Goal: Task Accomplishment & Management: Complete application form

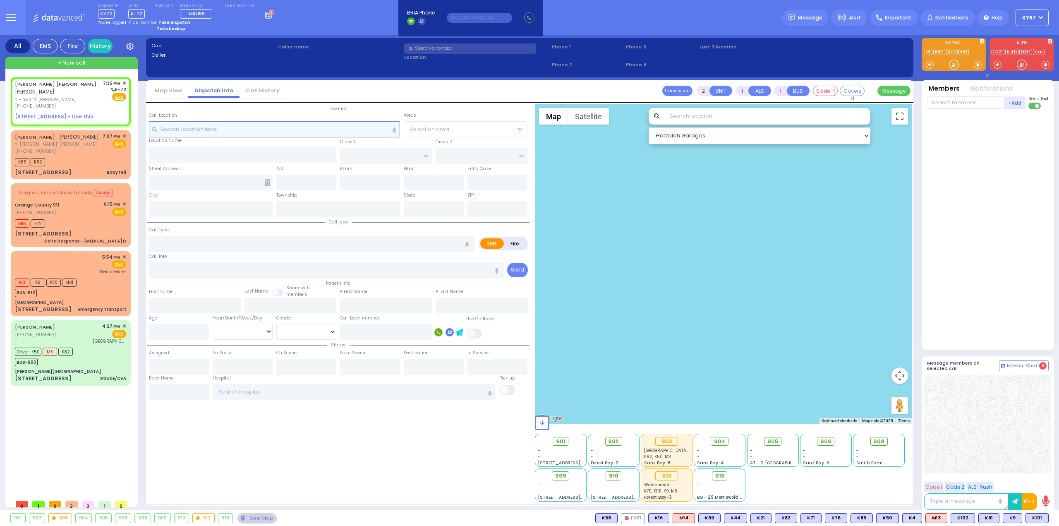
select select
radio input "true"
type input "YEKUSIEL ZISHA"
type input "WEISS"
select select
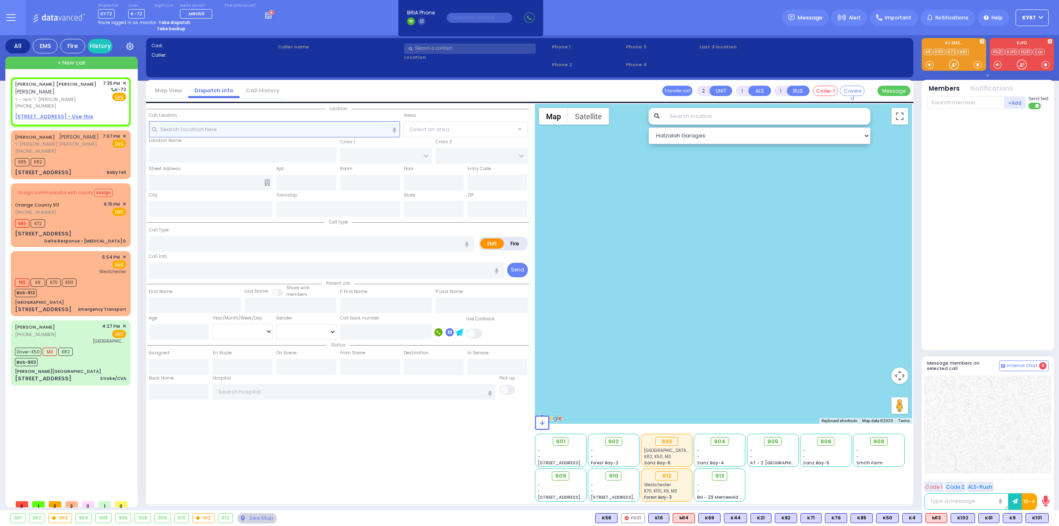
type input "19:35"
select select "Hatzalah Garages"
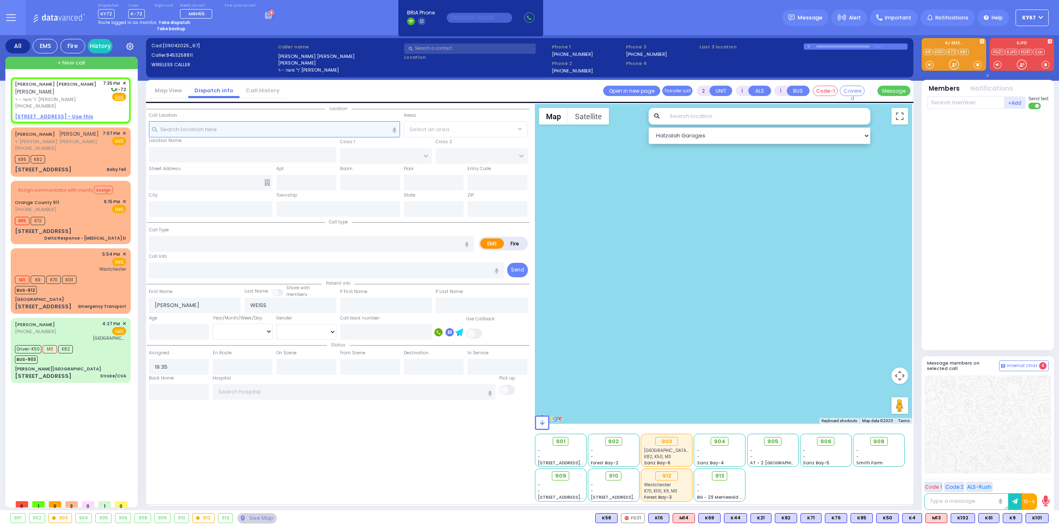
select select
radio input "true"
select select
select select "Hatzalah Garages"
select select
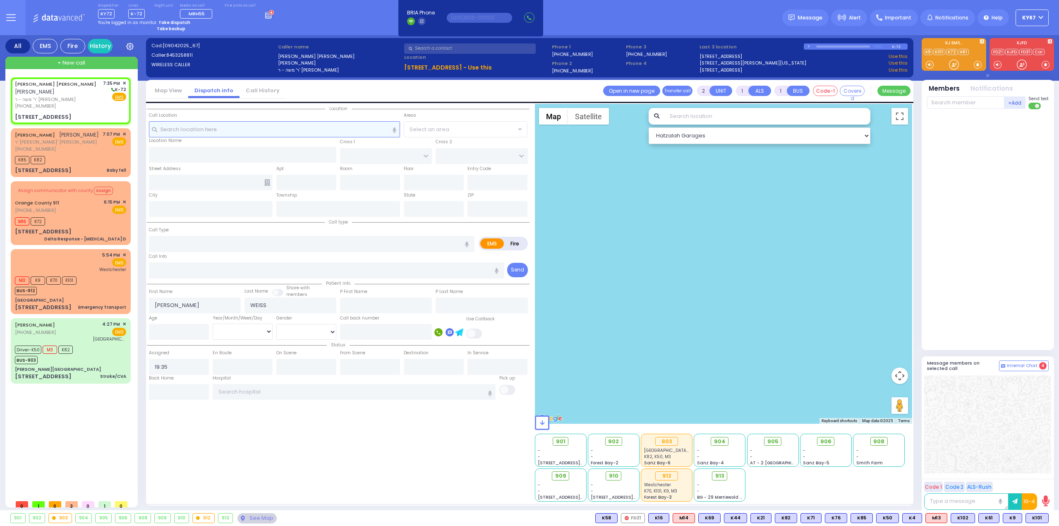
radio input "true"
select select
select select "Hatzalah Garages"
type input "SEVEN SPRINGS MOUNTAIN RD"
type input "CHEVRON RD"
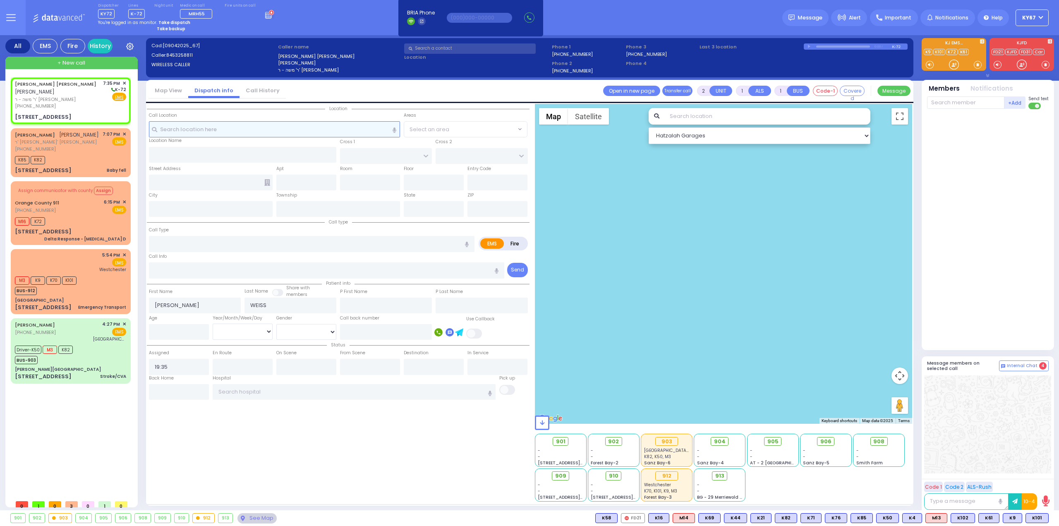
type input "17 KARLSBURG RD"
type input "203"
type input "Kiryas Joel"
type input "[US_STATE]"
type input "10950"
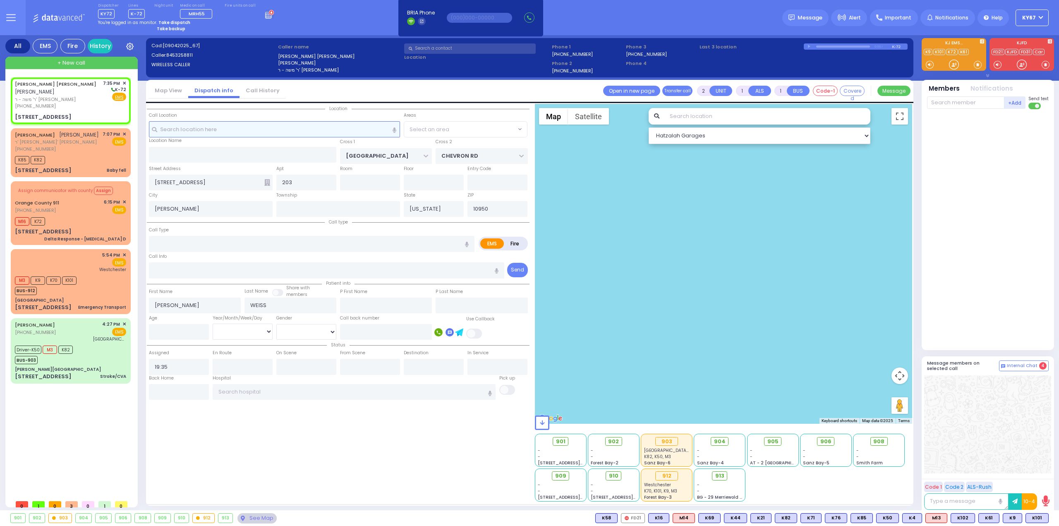
select select "SECTION 5"
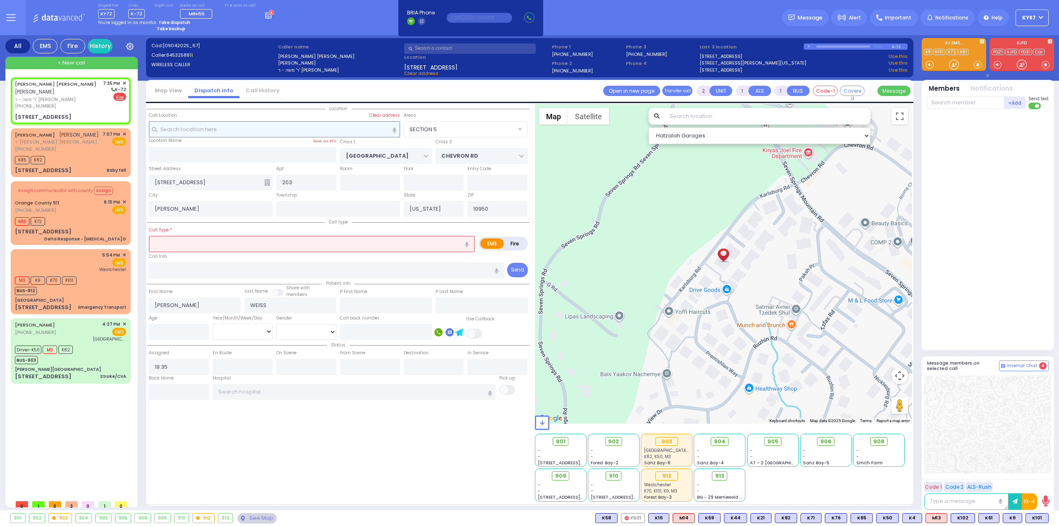
select select
radio input "false"
radio input "true"
select select
select select "Hatzalah Garages"
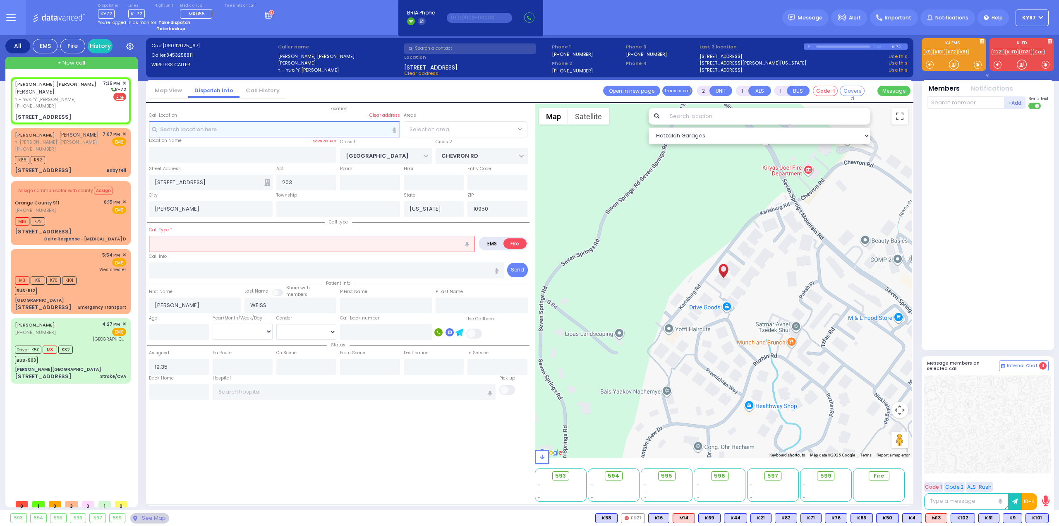
select select "SECTION 5"
select select
type input "oo"
radio input "true"
select select
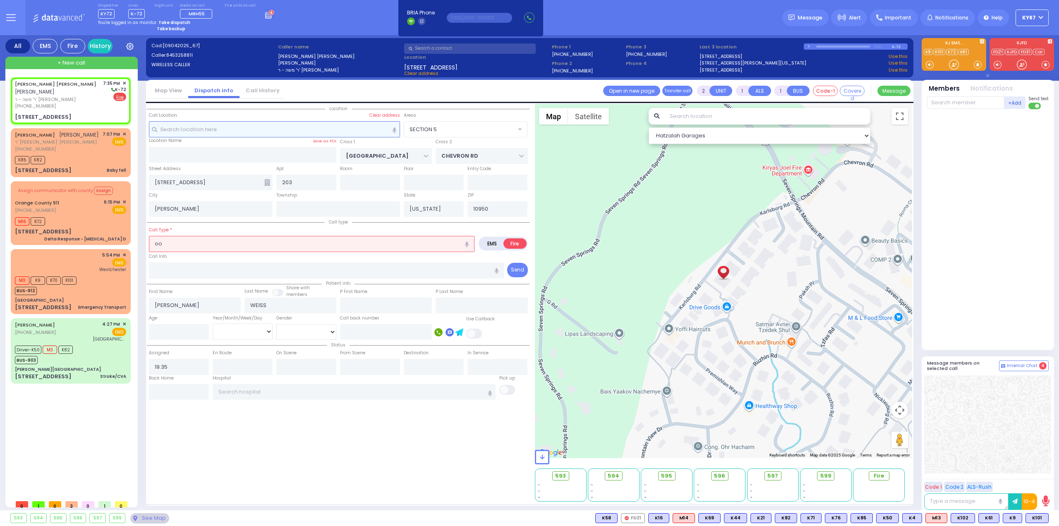
select select "Hatzalah Garages"
select select "SECTION 5"
type input "0"
select select
type input "ODOR INVESTIGATION"
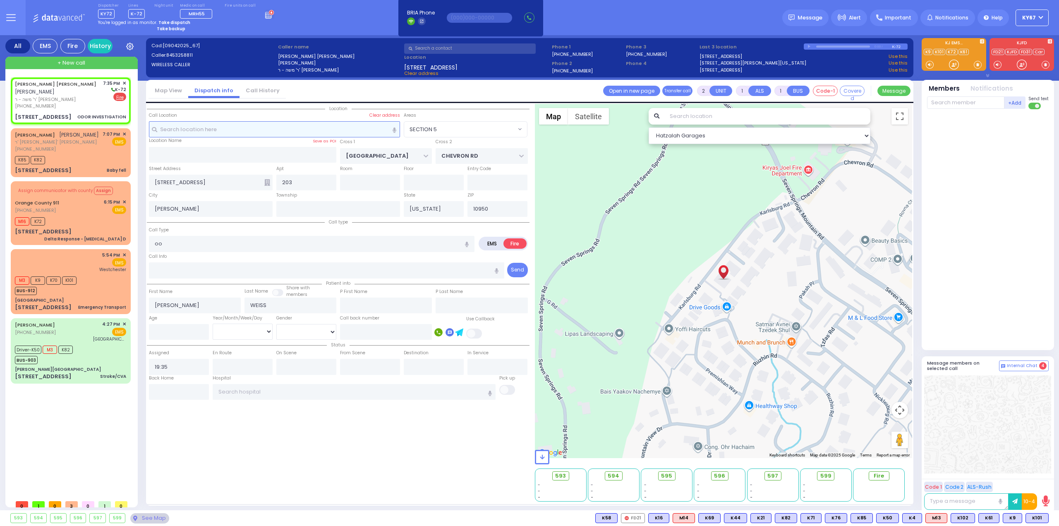
radio input "true"
select select
select select "Hatzalah Garages"
select select "SECTION 5"
select select
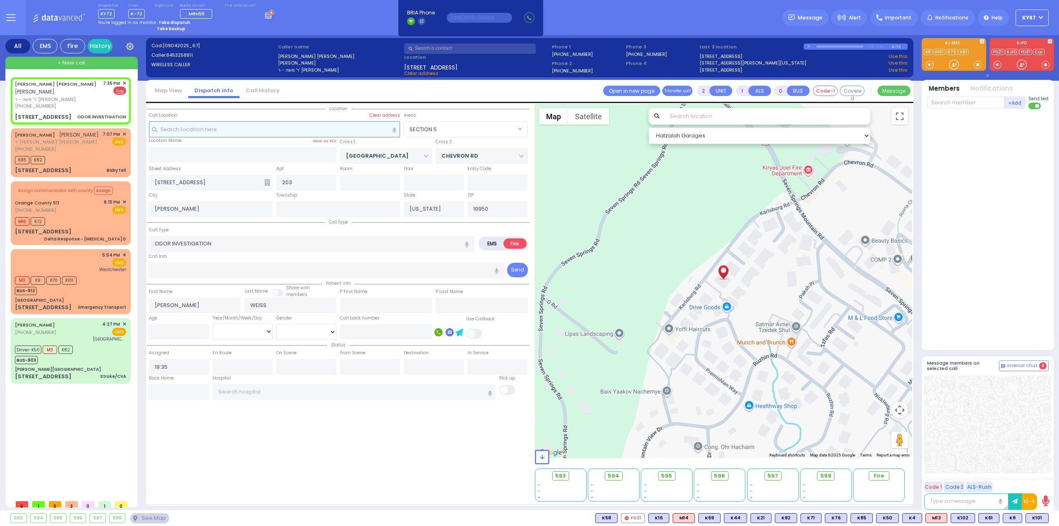
radio input "true"
select select
select select "Hatzalah Garages"
select select "SECTION 5"
select select
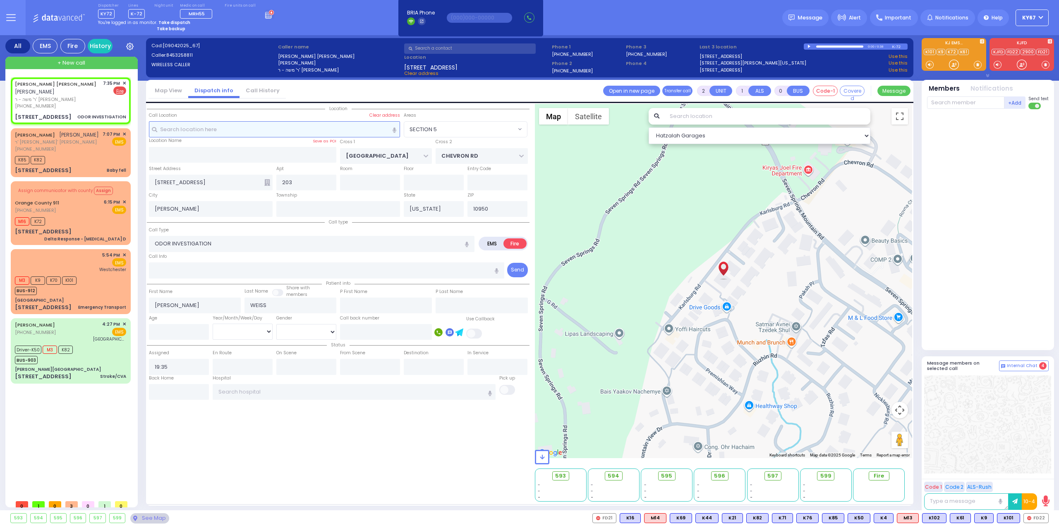
radio input "true"
select select
select select "Hatzalah Garages"
select select "SECTION 5"
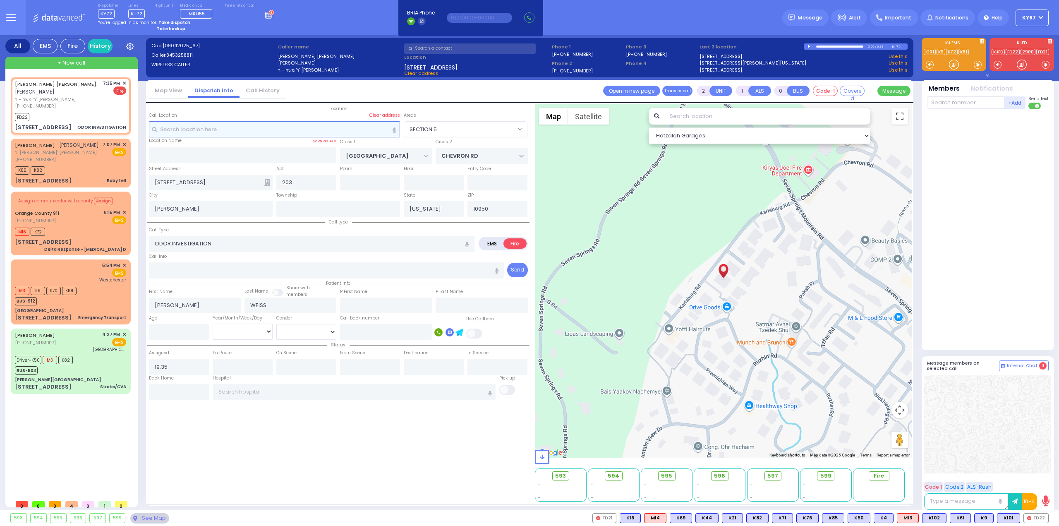
select select
radio input "true"
select select
type input "19:36"
select select "Hatzalah Garages"
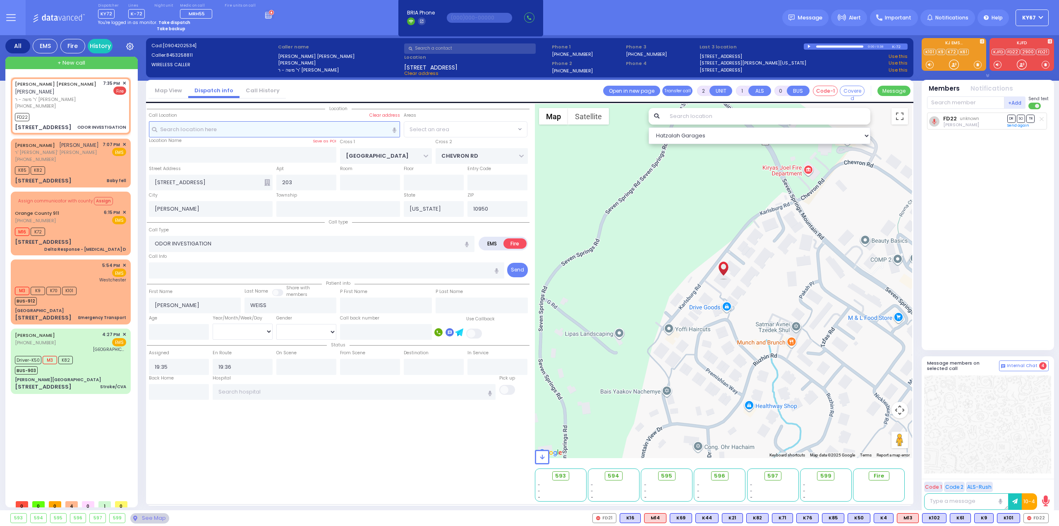
select select "SECTION 5"
select select
radio input "true"
select select
select select "Hatzalah Garages"
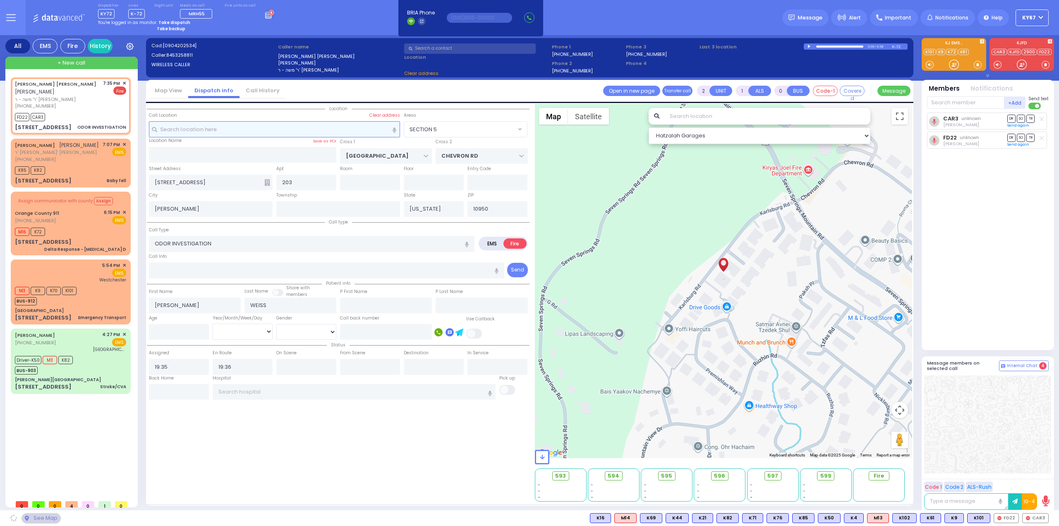
select select "SECTION 5"
select select
radio input "true"
select select
select select "Hatzalah Garages"
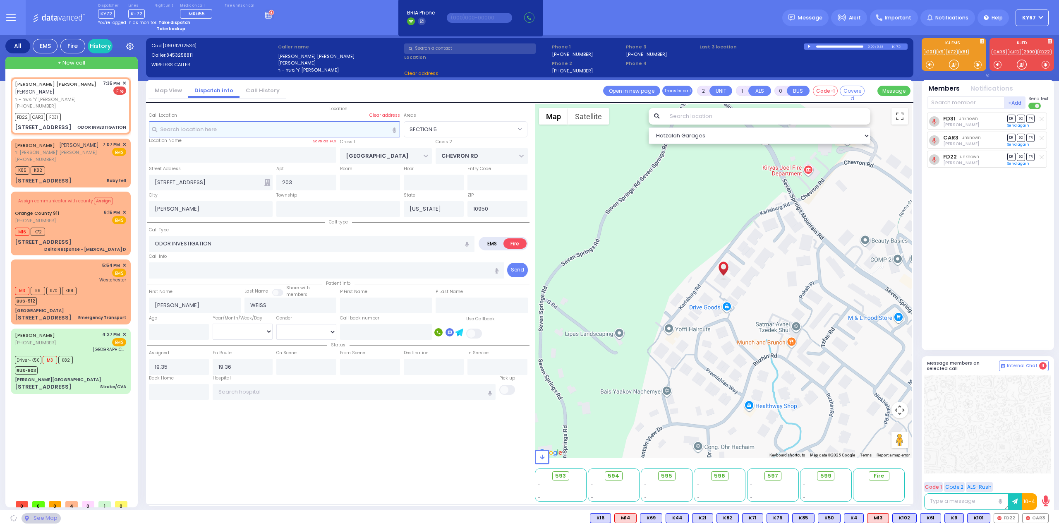
select select "SECTION 5"
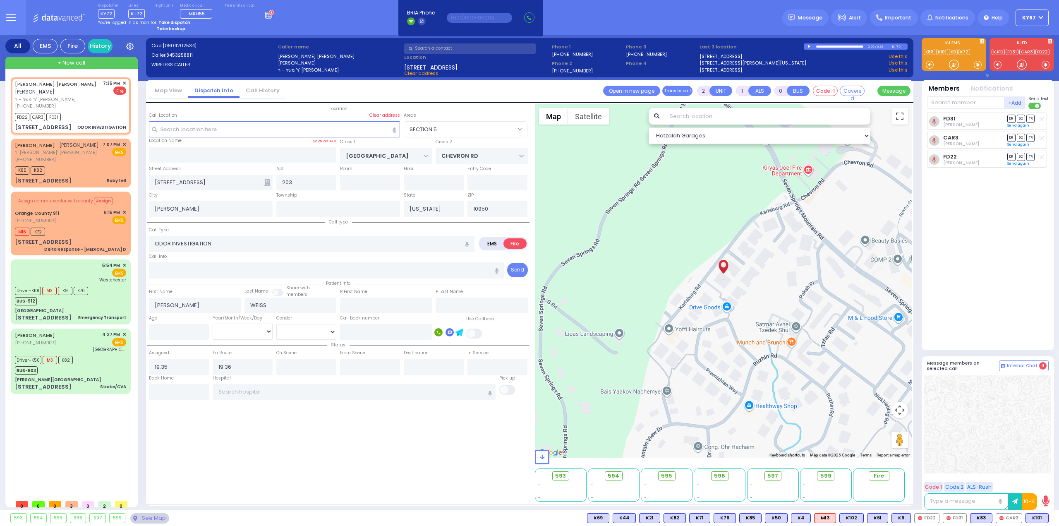
click at [325, 451] on div "Location All areas" at bounding box center [338, 303] width 383 height 398
click at [74, 369] on div "CHANA HEINTZ (718) 840-8540 4:27 PM ✕ EMS M3" at bounding box center [70, 361] width 117 height 62
type input "6"
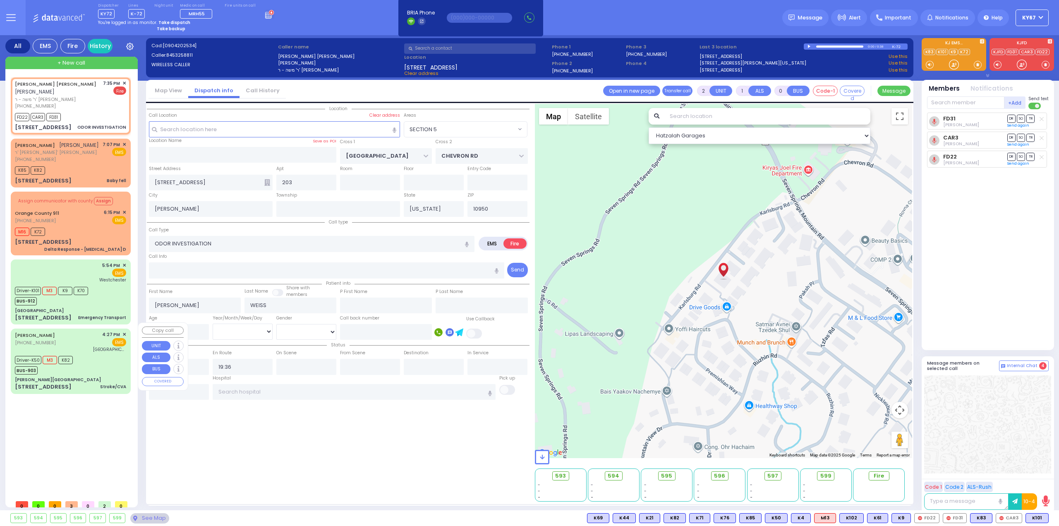
select select
type input "Stroke/CVA"
radio input "true"
type input "Sarah"
type input "Schwartz"
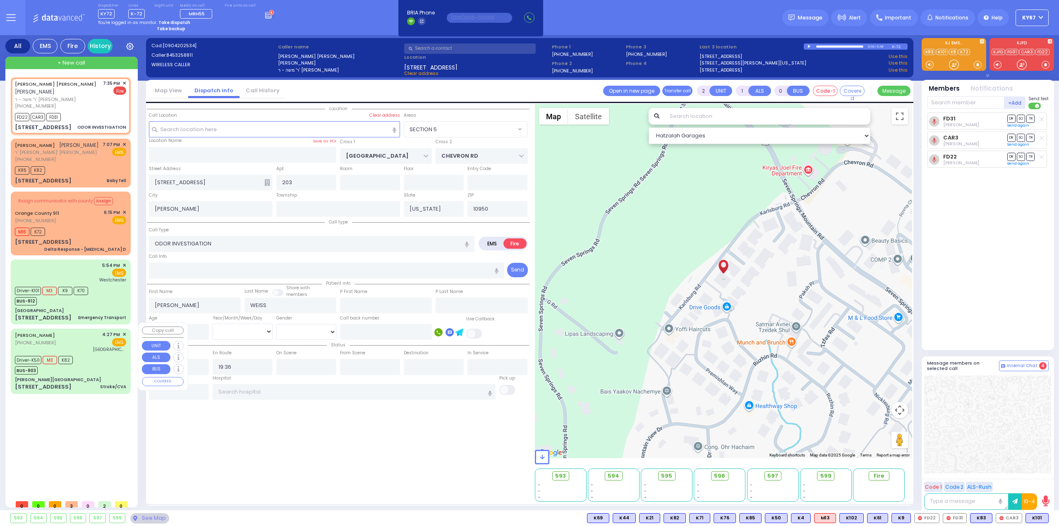
type input "2"
select select "Year"
select select "[DEMOGRAPHIC_DATA]"
type input "16:27"
type input "16:29"
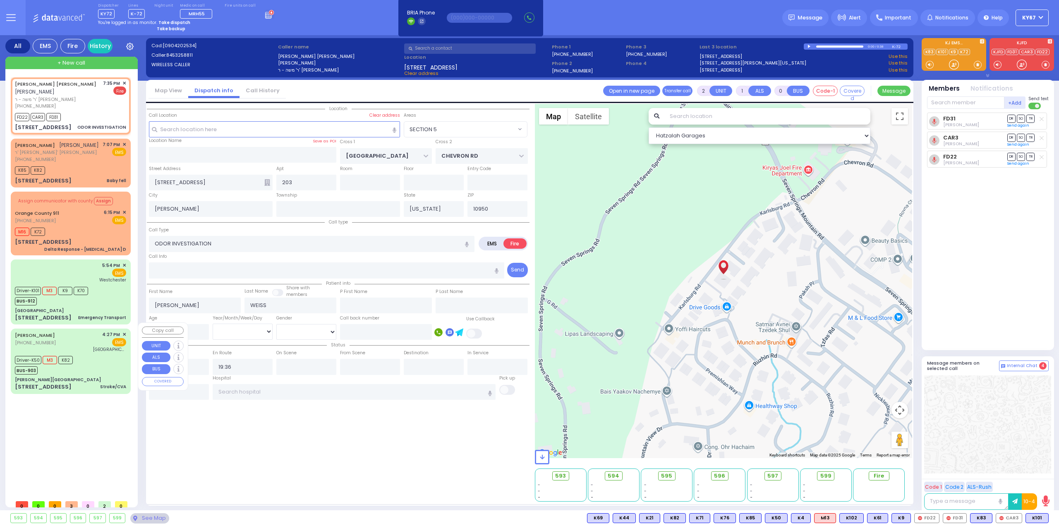
type input "16:32"
type input "17:01"
type input "17:44"
type input "18:01"
type input "Montefiore Medical Center (Moses Division)"
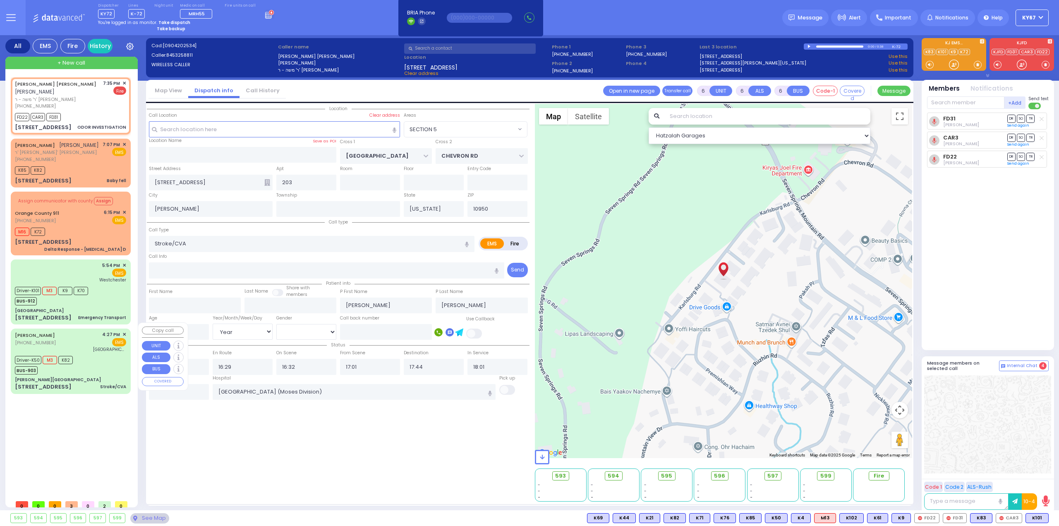
select select "Hatzalah Garages"
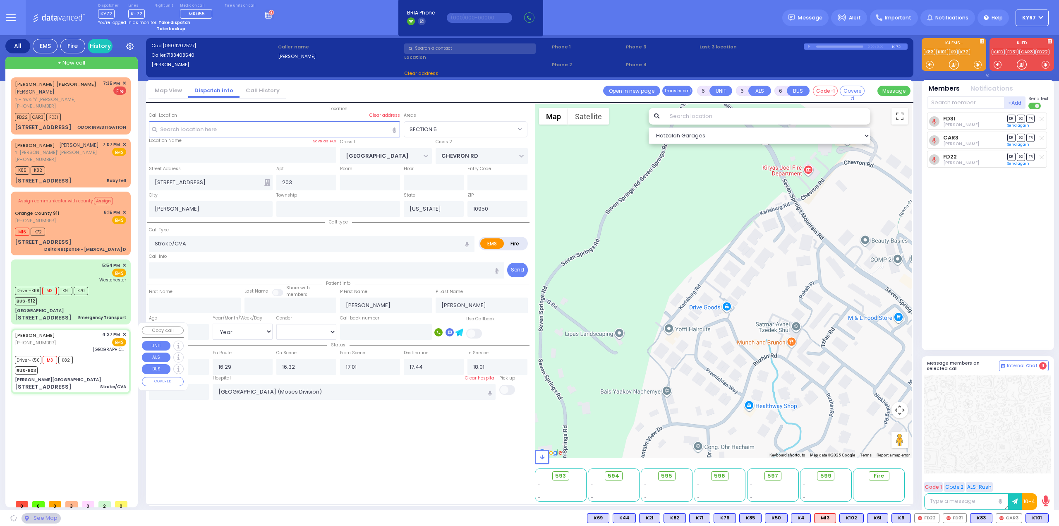
type input "Aizer Health Center"
type input "MERON DR"
type input "RATZFERT WAY"
type input "48 Bakertown Rd"
type input "12"
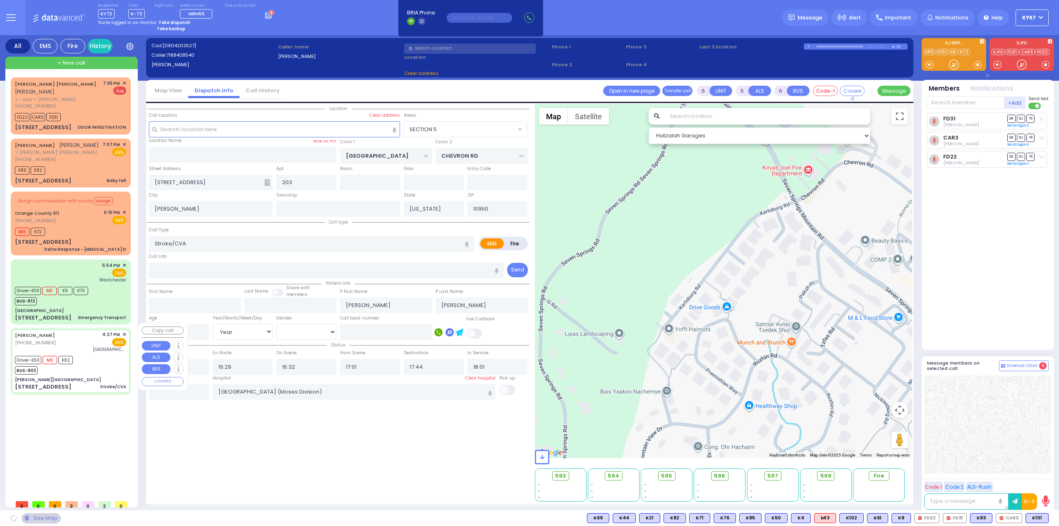
type input "Monroe"
select select "SECTION 6"
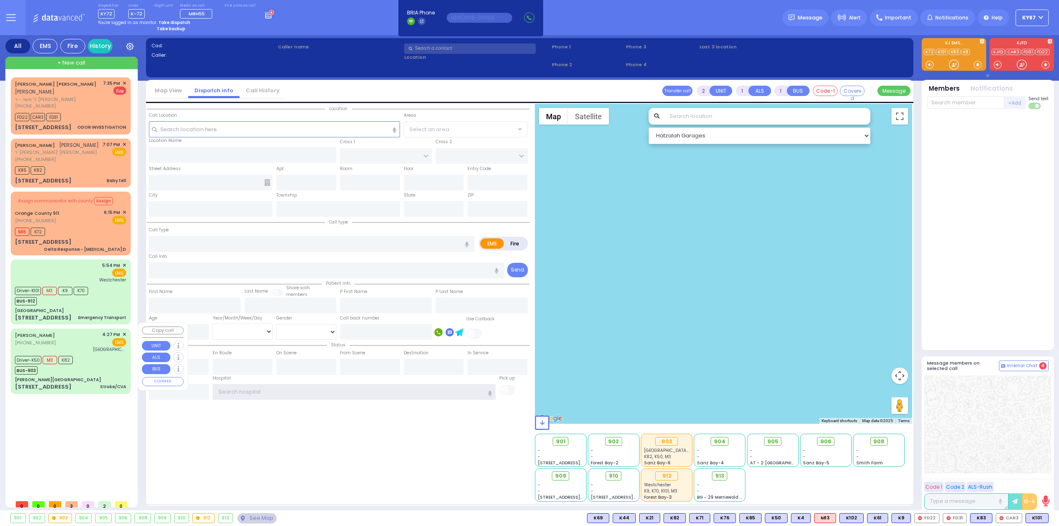
type input "Ky67"
click at [81, 360] on div "Driver-K50 M3 K82 BUS-903" at bounding box center [70, 364] width 111 height 21
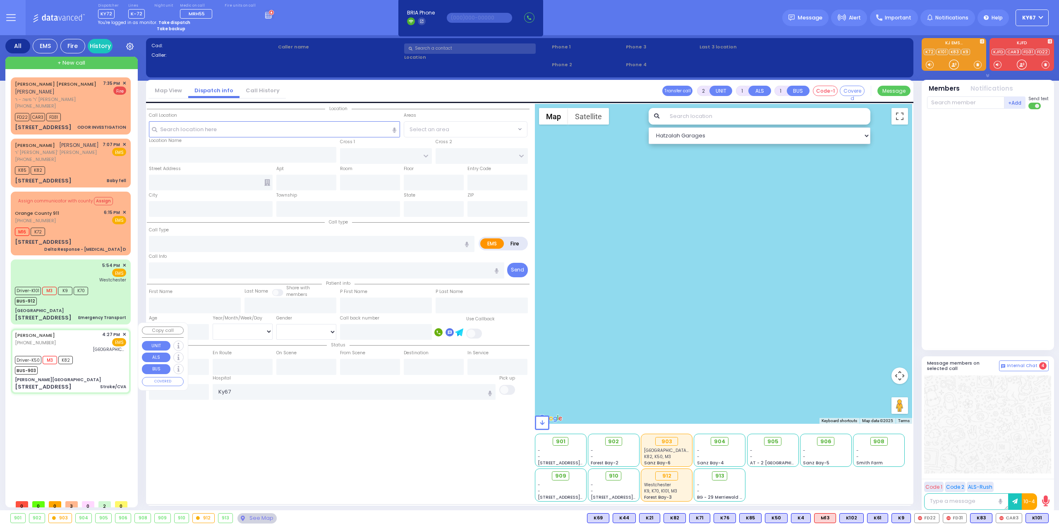
type input "6"
select select
type input "Stroke/CVA"
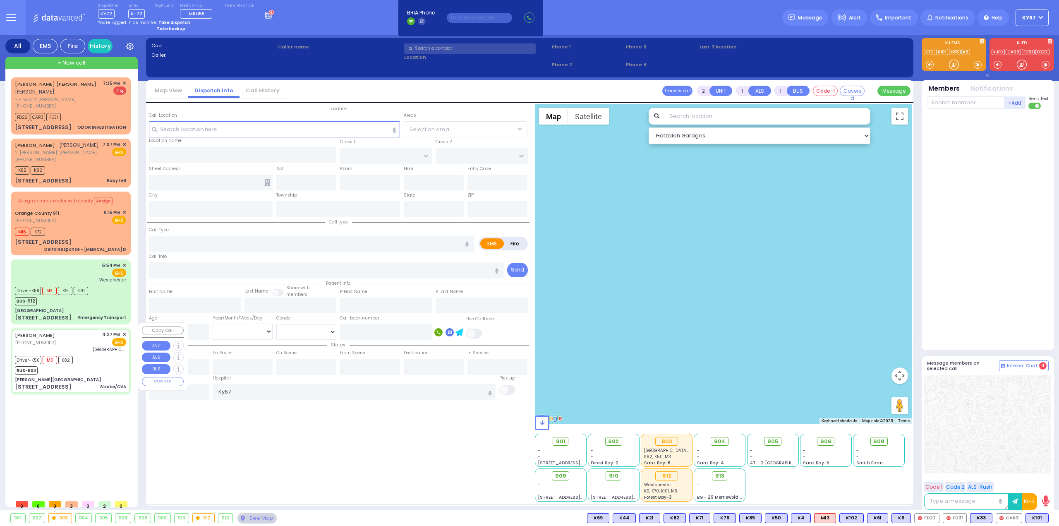
radio input "true"
type input "Sarah"
type input "Schwartz"
type input "2"
select select "Year"
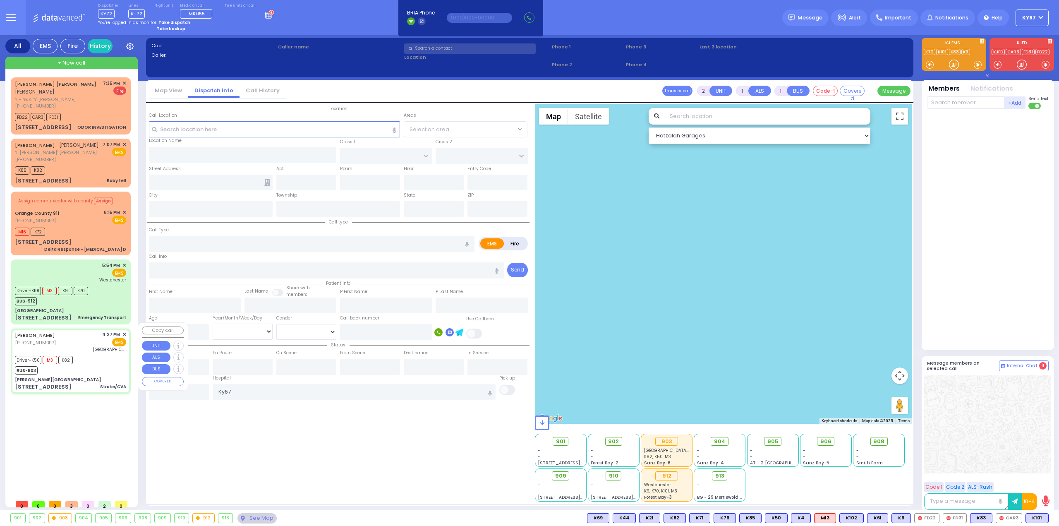
select select "[DEMOGRAPHIC_DATA]"
type input "16:27"
type input "16:29"
type input "16:32"
type input "17:01"
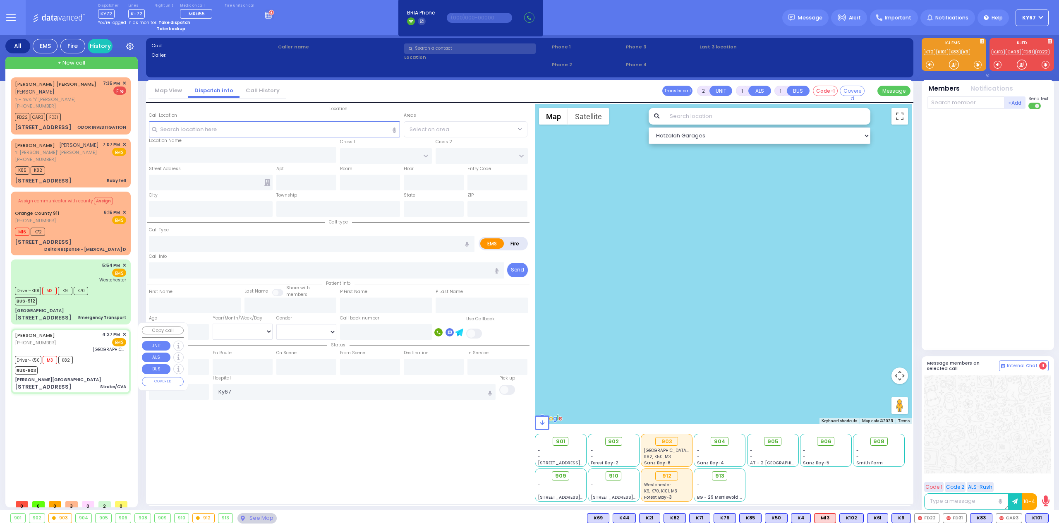
type input "17:44"
type input "18:01"
type input "Montefiore Medical Center (Moses Division)"
type input "Aizer Health Center"
type input "MERON DR"
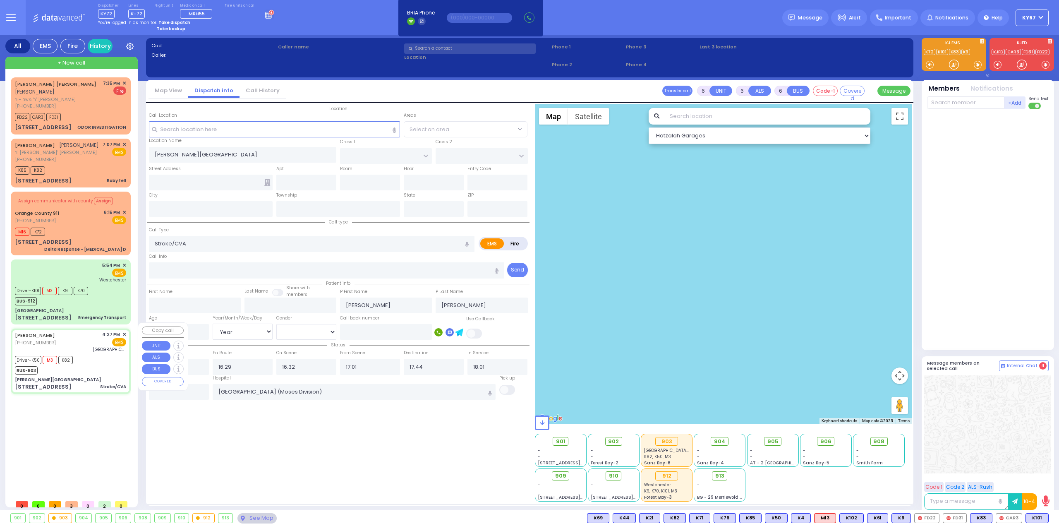
type input "RATZFERT WAY"
type input "48 Bakertown Rd"
type input "12"
type input "Monroe"
type input "[US_STATE]"
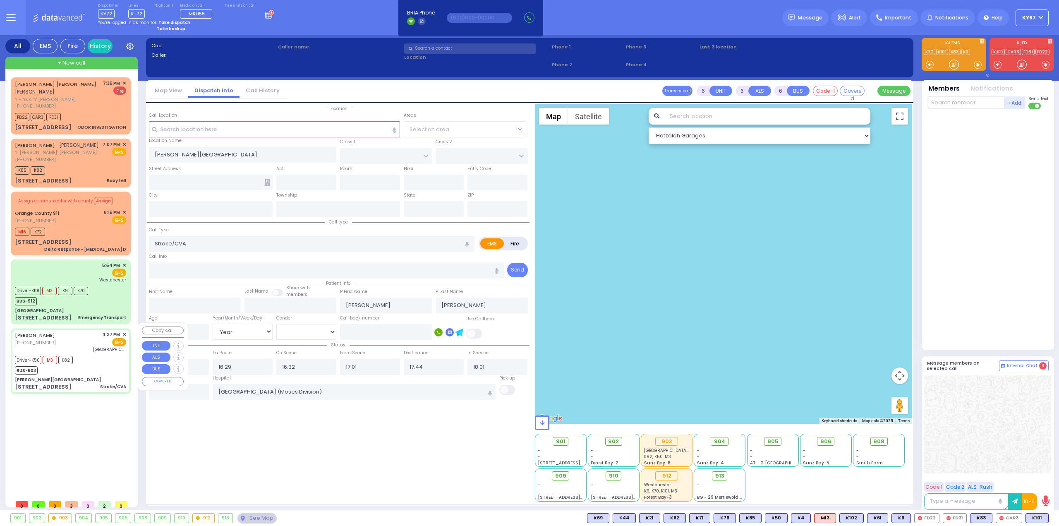
type input "10950"
select select "Hatzalah Garages"
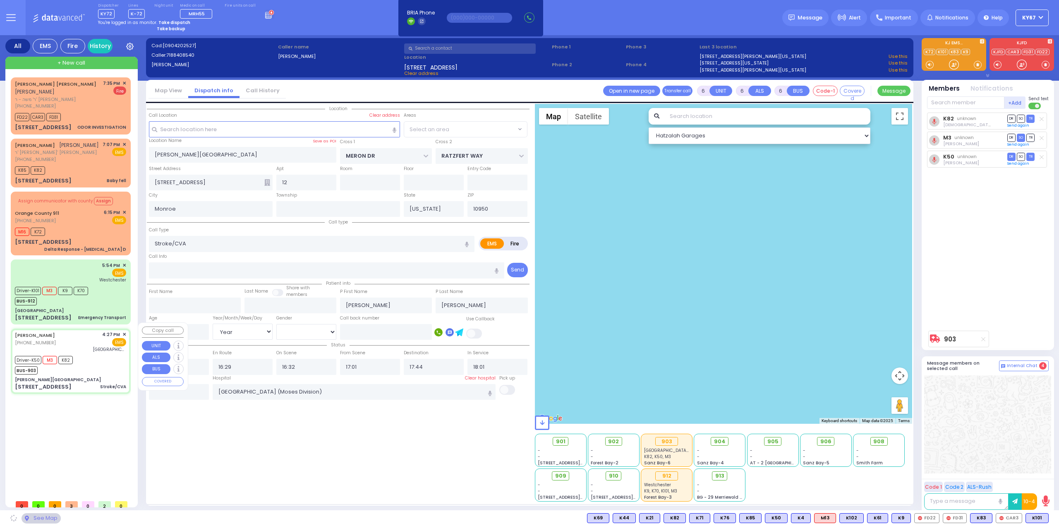
select select "SECTION 6"
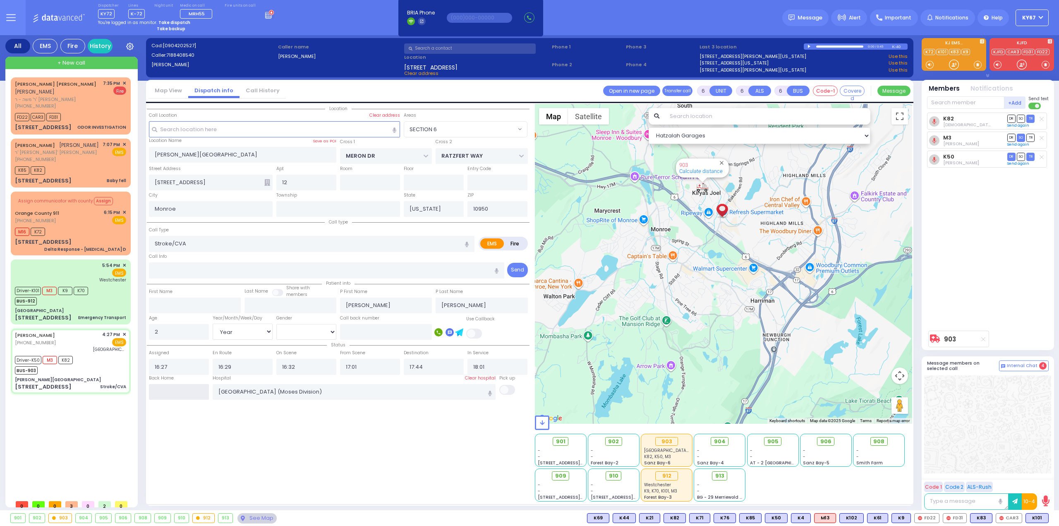
click at [184, 393] on input "text" at bounding box center [179, 392] width 60 height 16
type input "19:56"
select select
radio input "true"
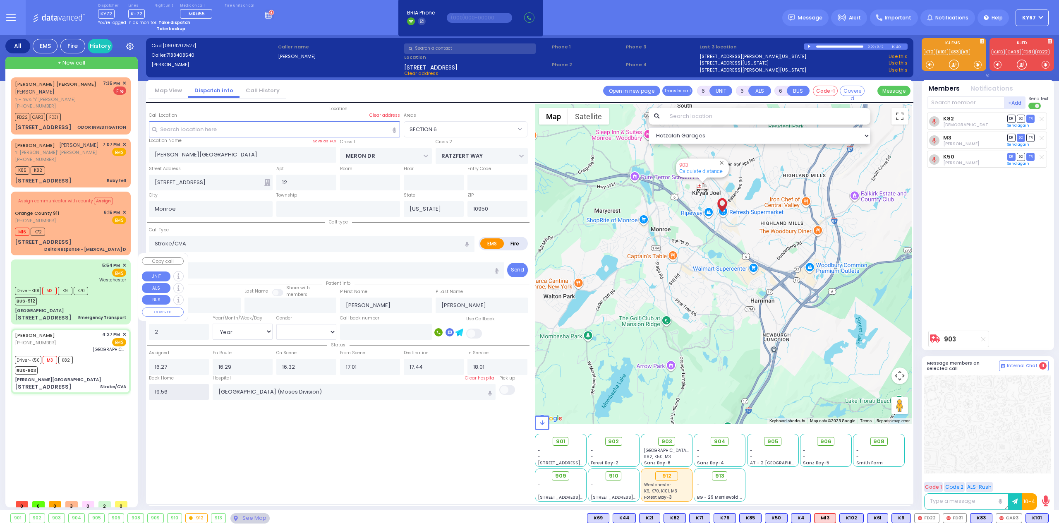
select select
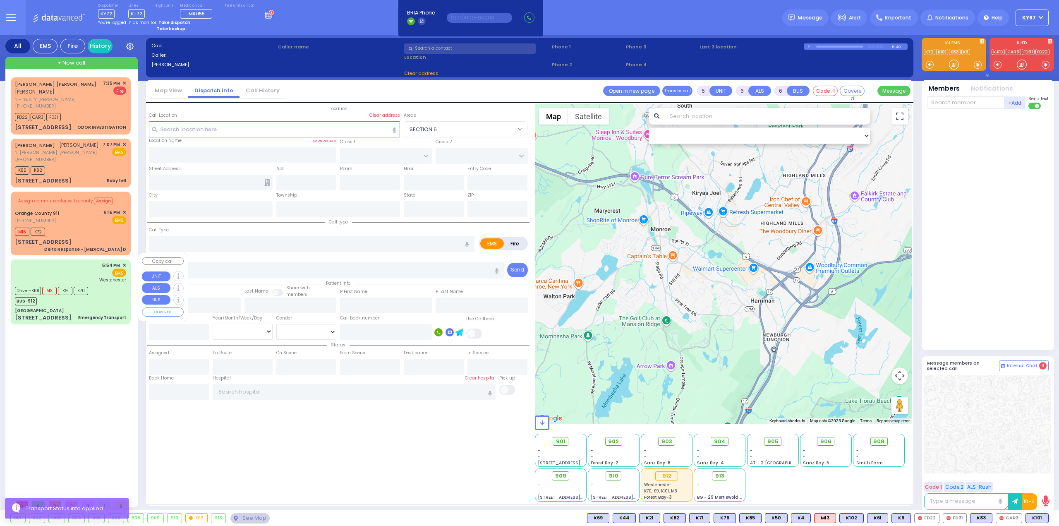
click at [100, 285] on div "Driver-K101 M3 K9 K70 BUS-912" at bounding box center [70, 295] width 111 height 21
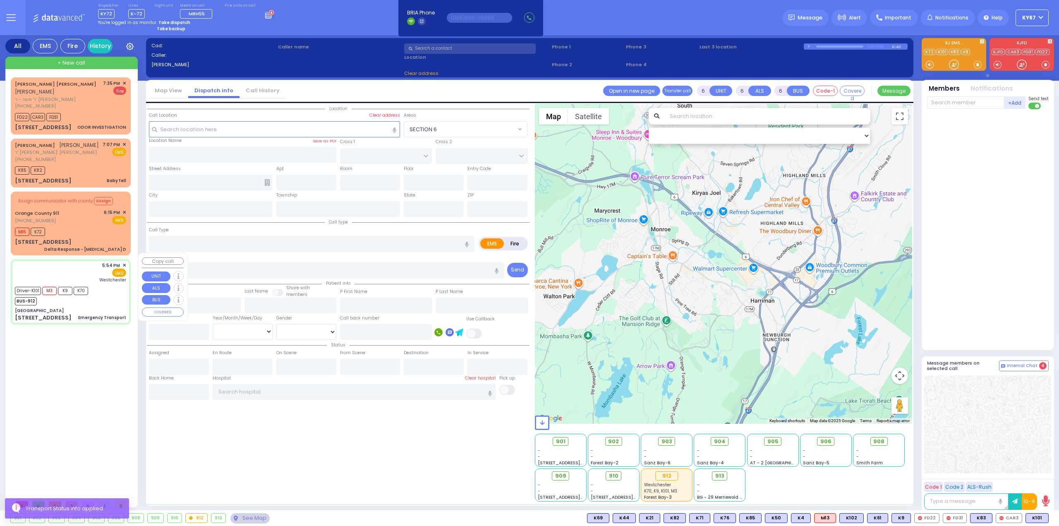
select select
type input "Emergency Transport"
radio input "true"
type input "William"
type input "Houldcroft"
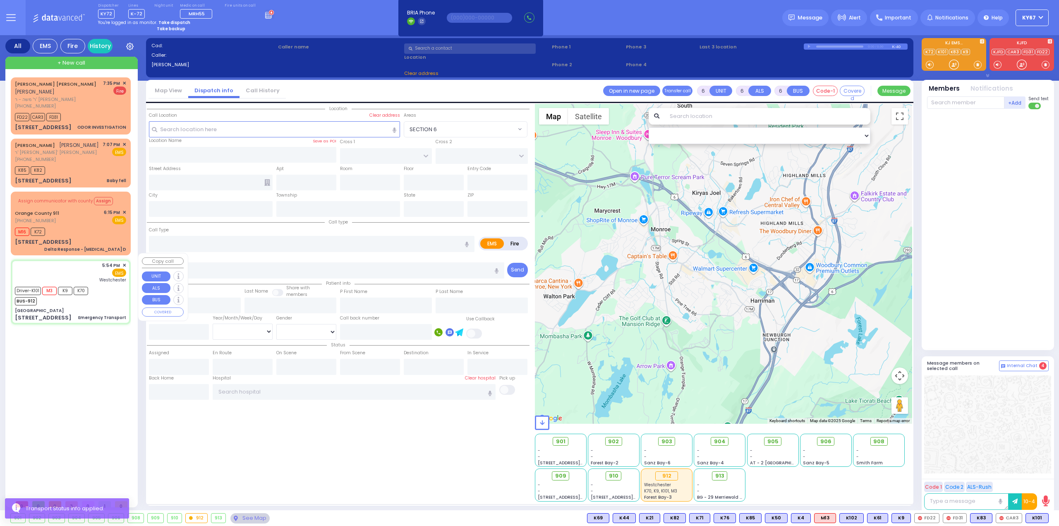
type input "66"
select select "Year"
select select "[DEMOGRAPHIC_DATA]"
type input "17:54"
type input "17:55"
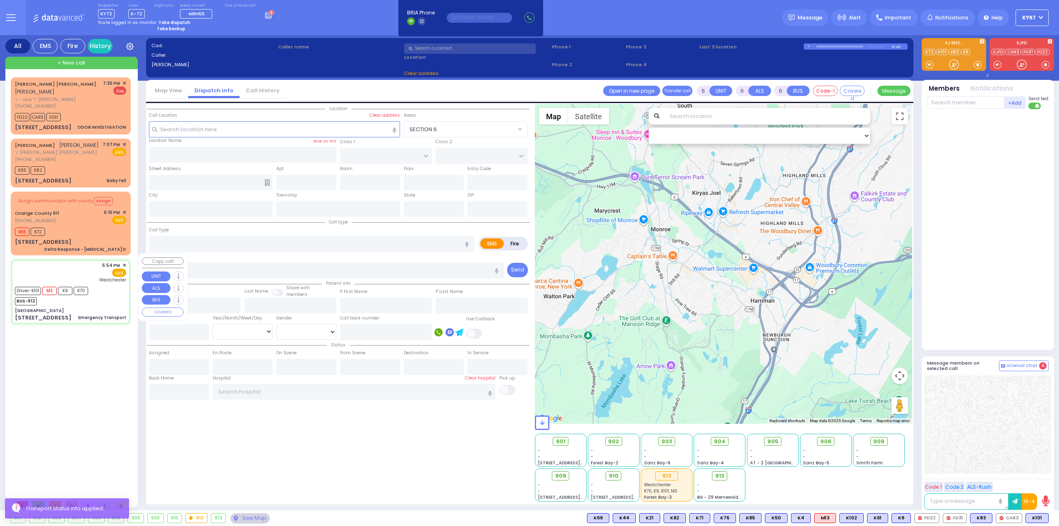
type input "18:46"
type input "19:10"
type input "Westchester Medical Center-Woods Road"
select select "Hatzalah Garages"
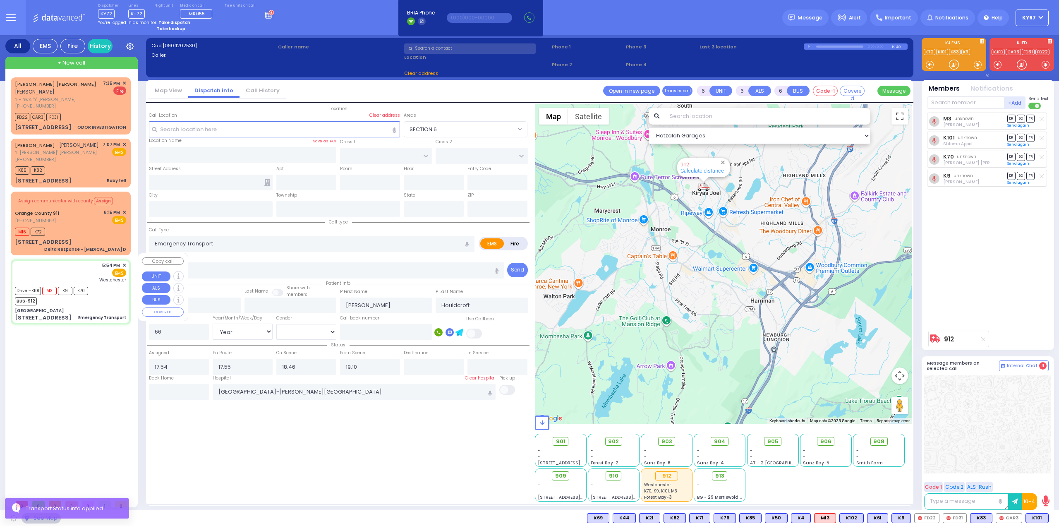
type input "[GEOGRAPHIC_DATA]"
type input "COLE ST"
type input "PENNSYLVANIA AVE"
type input "[STREET_ADDRESS]"
type input "Port Jervis"
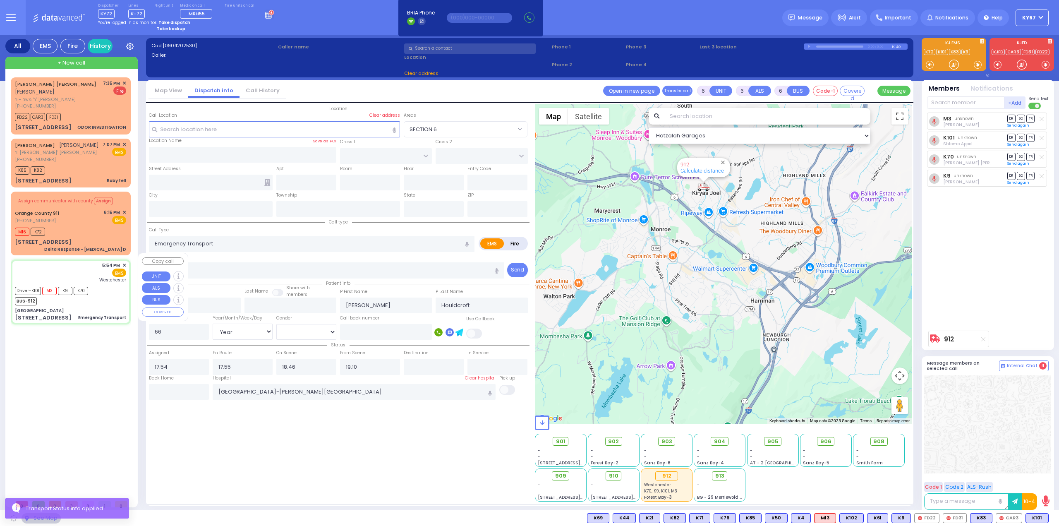
type input "[US_STATE]"
type input "12771"
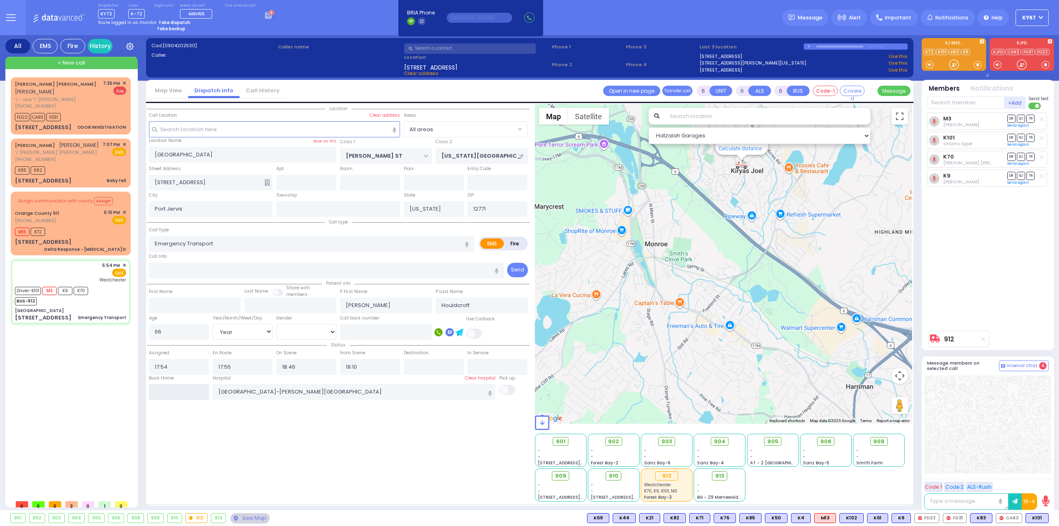
click at [180, 388] on input "text" at bounding box center [179, 392] width 60 height 16
type input "19:56"
select select
radio input "true"
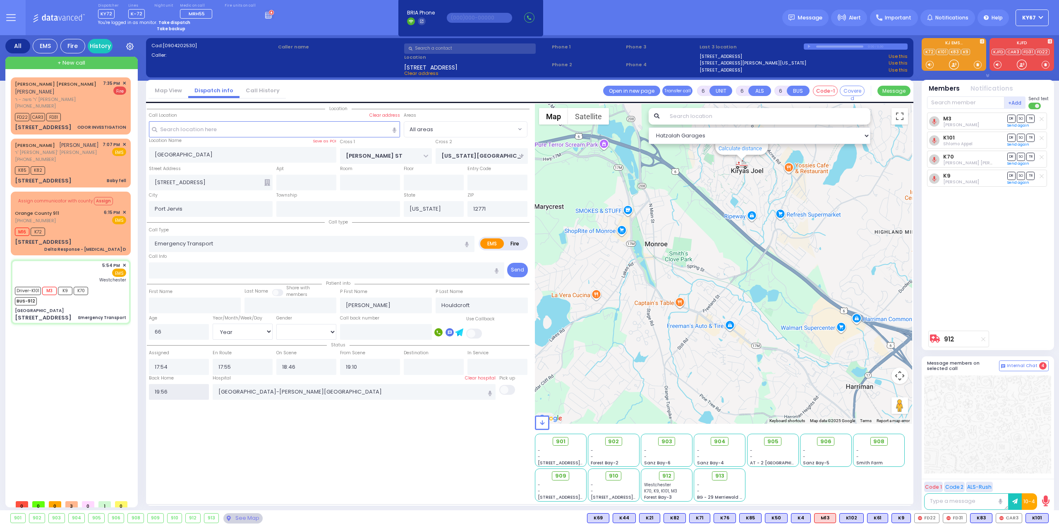
select select
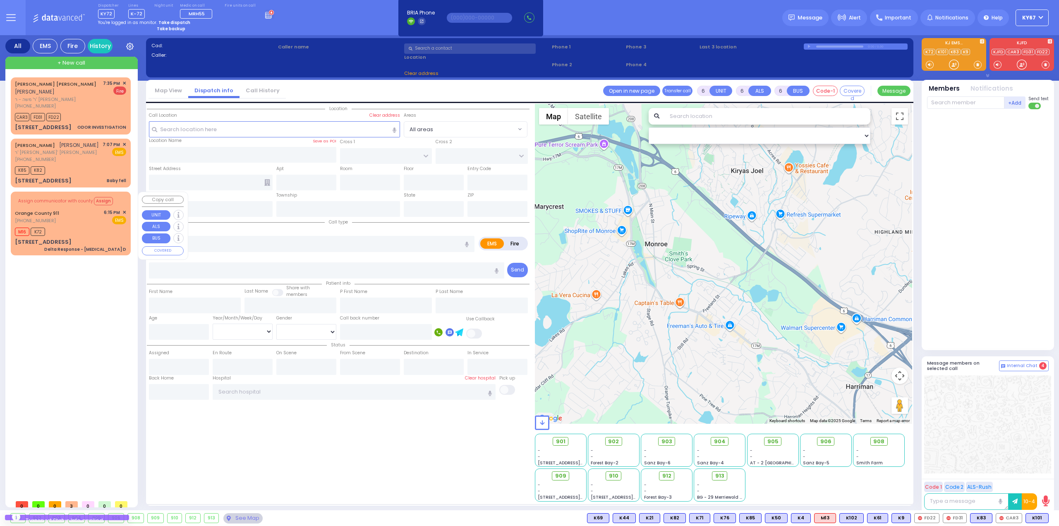
click at [124, 211] on span "✕" at bounding box center [124, 212] width 4 height 7
click at [125, 210] on span "✕" at bounding box center [124, 212] width 4 height 7
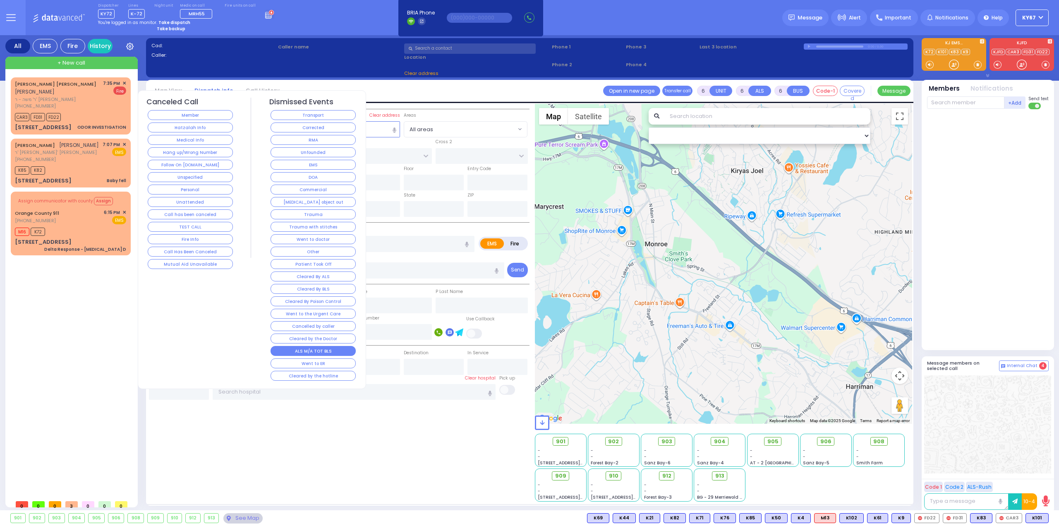
click at [315, 346] on button "ALS M/A TOT BLS" at bounding box center [313, 351] width 85 height 10
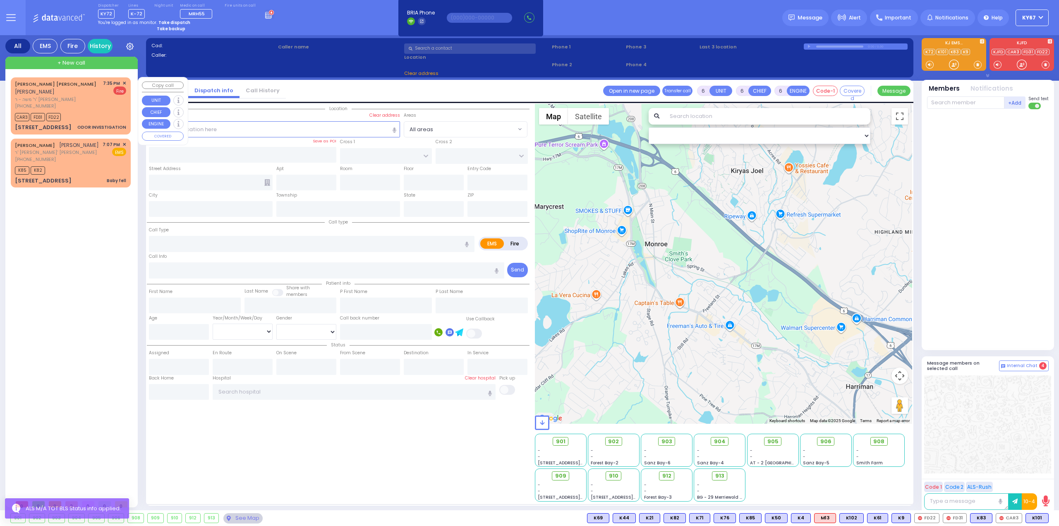
click at [124, 82] on span "✕" at bounding box center [124, 83] width 4 height 7
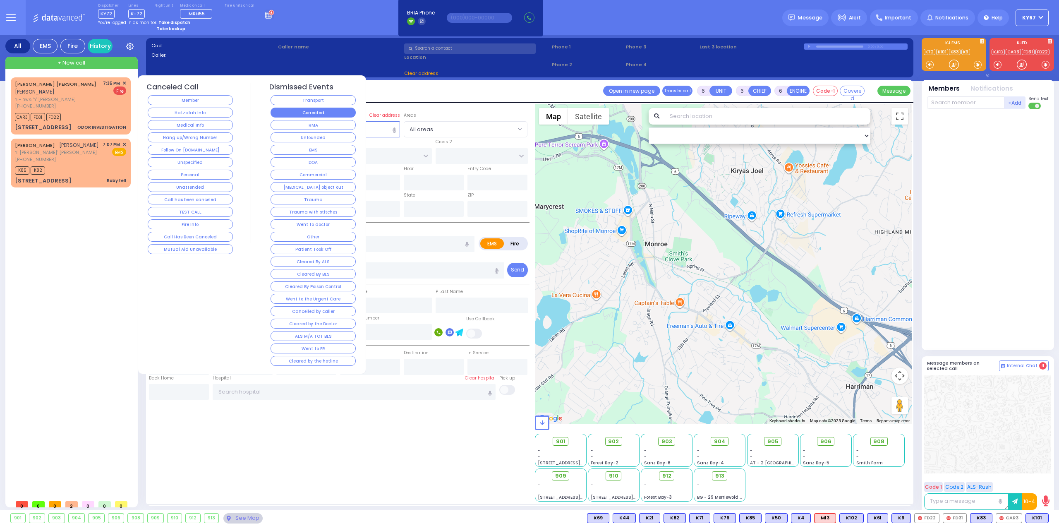
click at [297, 110] on button "Corrected" at bounding box center [313, 113] width 85 height 10
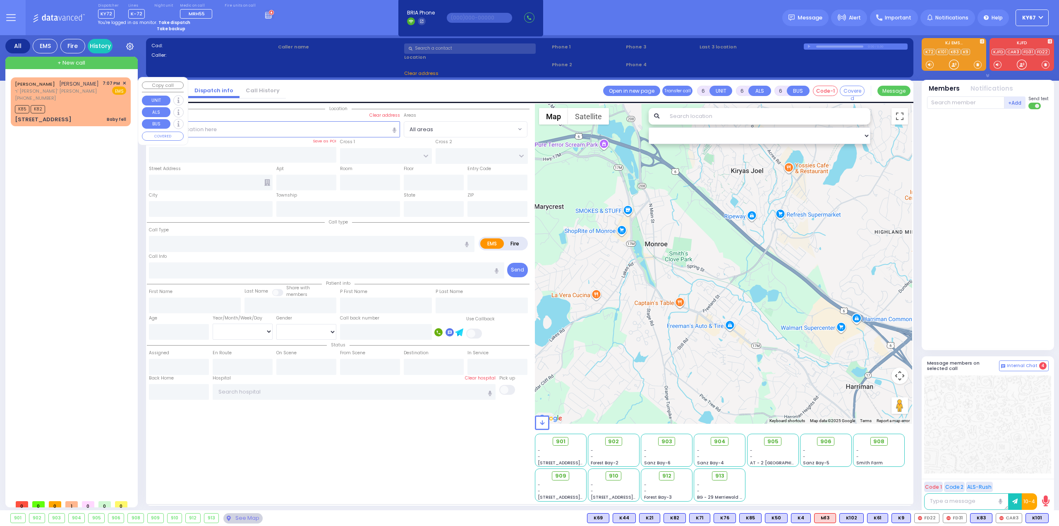
click at [90, 97] on div "(845) 324-2644" at bounding box center [57, 98] width 84 height 7
type input "2"
type input "1"
select select
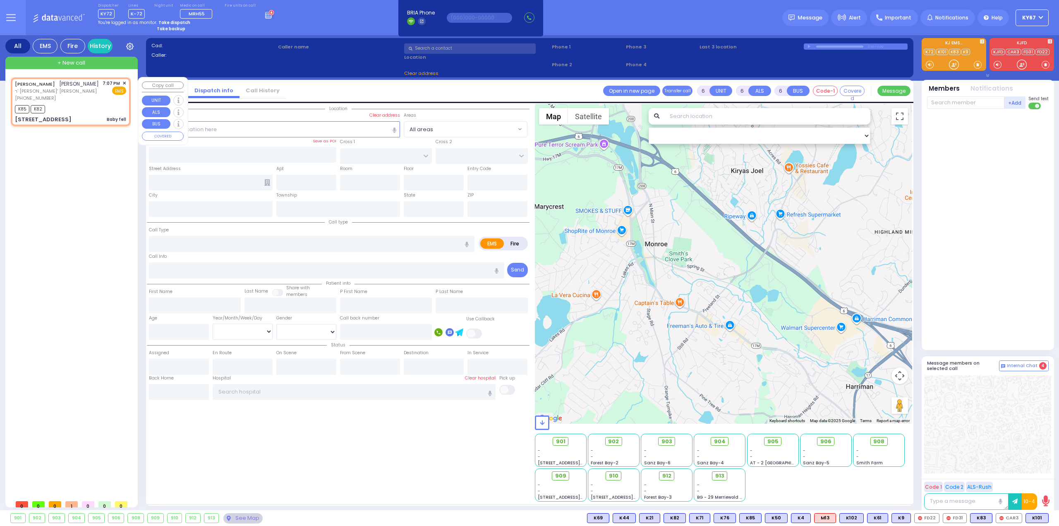
type input "Baby fell"
radio input "true"
type input "SHIMON"
type input "RUBINFELD"
select select
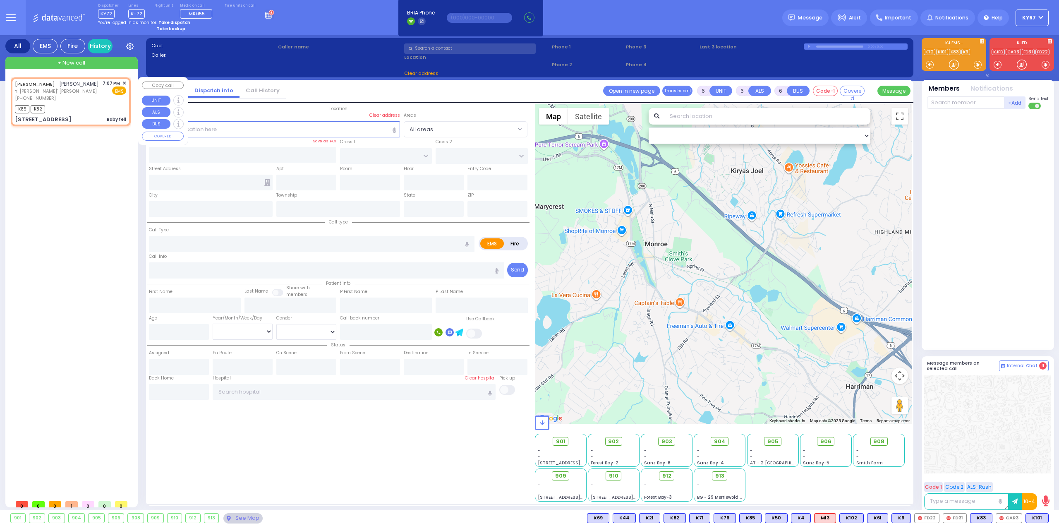
type input "19:07"
type input "19:08"
type input "AMSTERDAM WAY"
type input "BAKERTOWN RD"
type input "3 AMSTERDAM WAY"
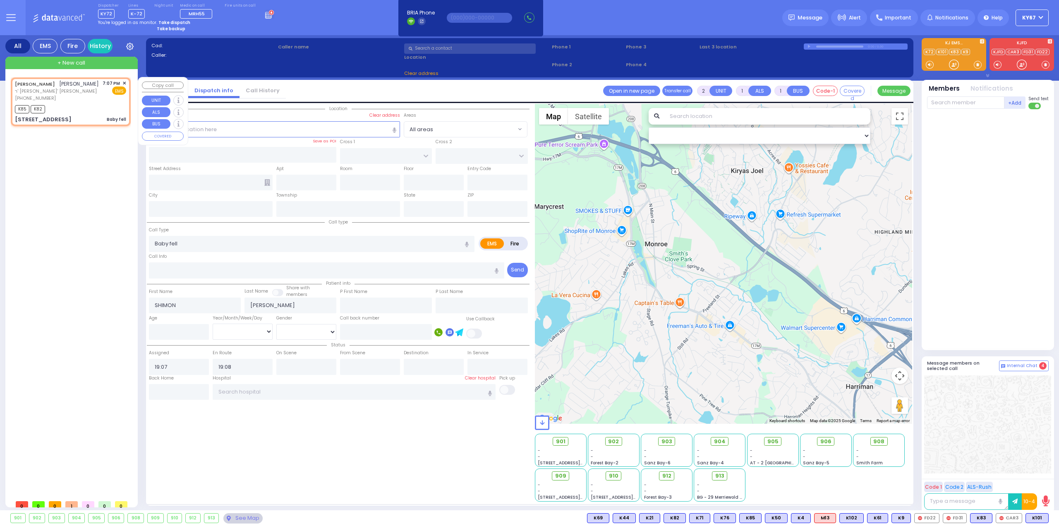
type input "201"
type input "Monroe"
type input "[US_STATE]"
type input "10950"
select select "Hatzalah Garages"
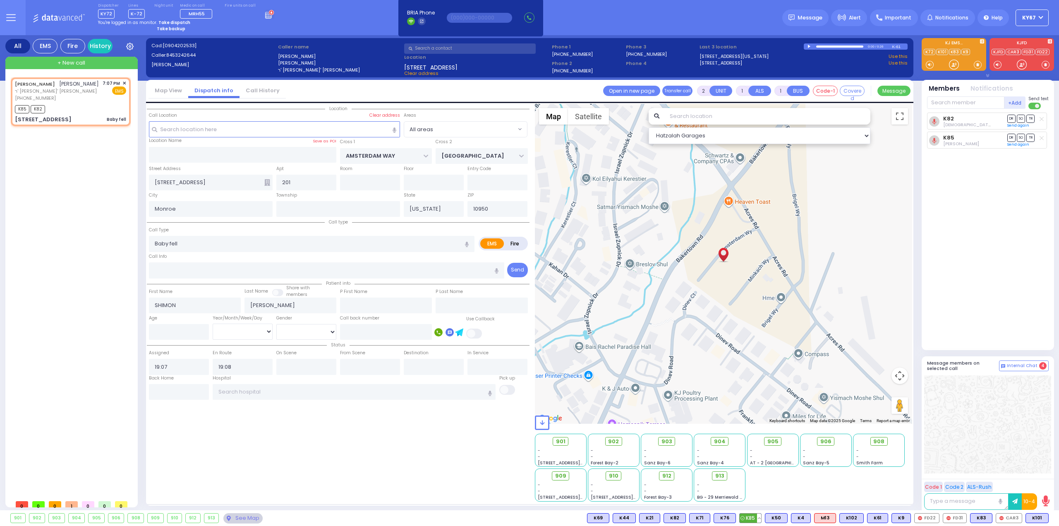
click at [761, 518] on button at bounding box center [759, 517] width 4 height 9
click at [758, 479] on icon at bounding box center [753, 481] width 9 height 9
click at [758, 482] on icon at bounding box center [753, 481] width 9 height 9
click at [125, 82] on span "✕" at bounding box center [124, 83] width 4 height 7
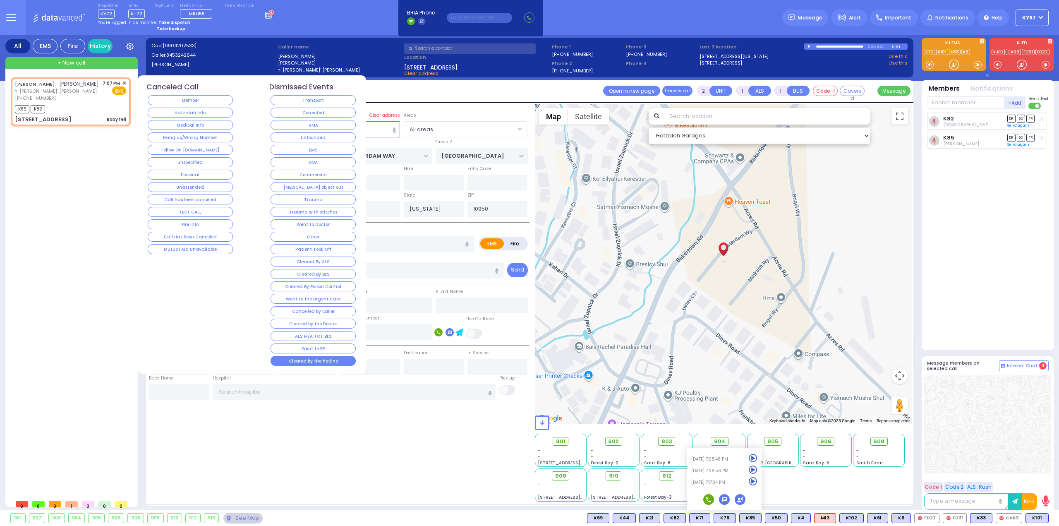
click at [308, 356] on button "Cleared by the hotline" at bounding box center [313, 361] width 85 height 10
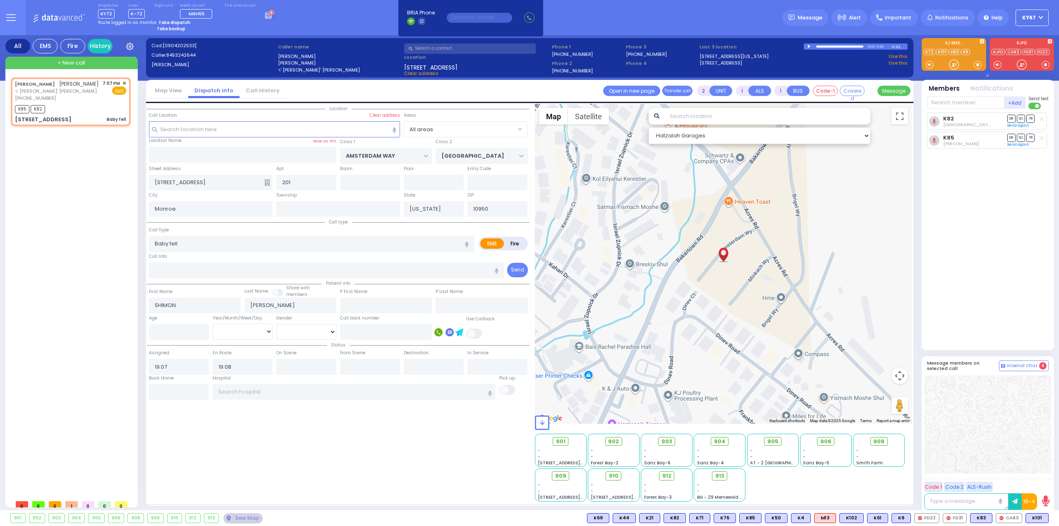
select select
radio input "true"
select select
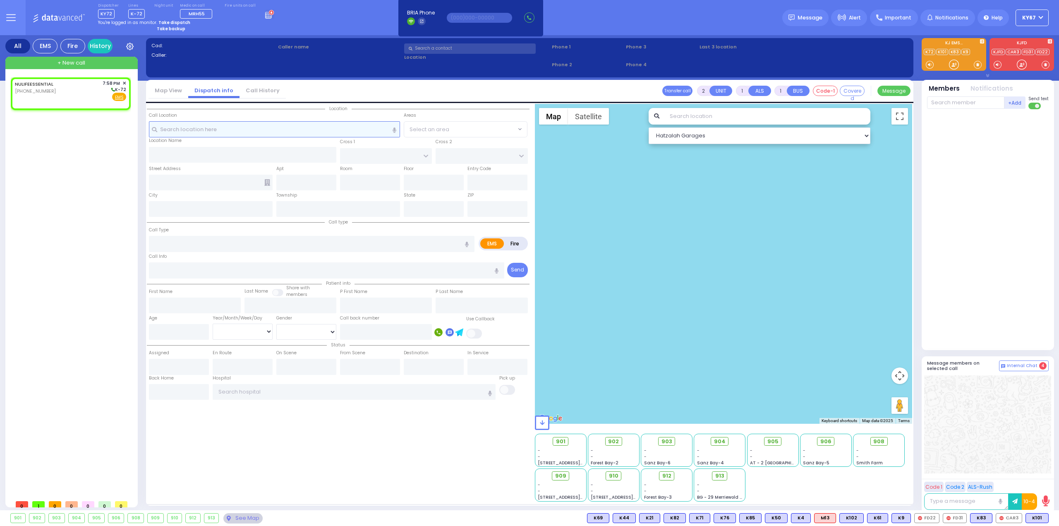
select select
radio input "true"
select select
type input "19:58"
select select "Hatzalah Garages"
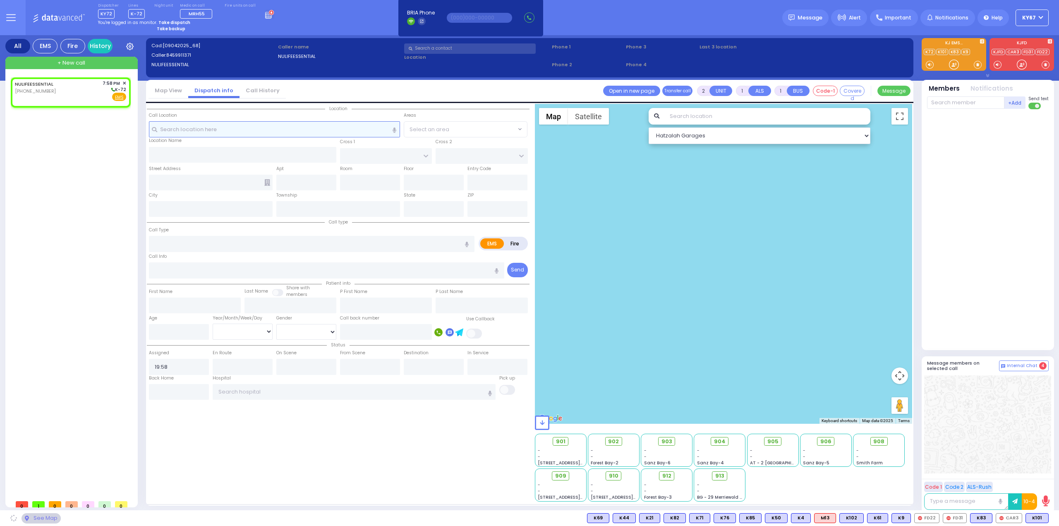
select select
radio input "true"
select select
select select "Hatzalah Garages"
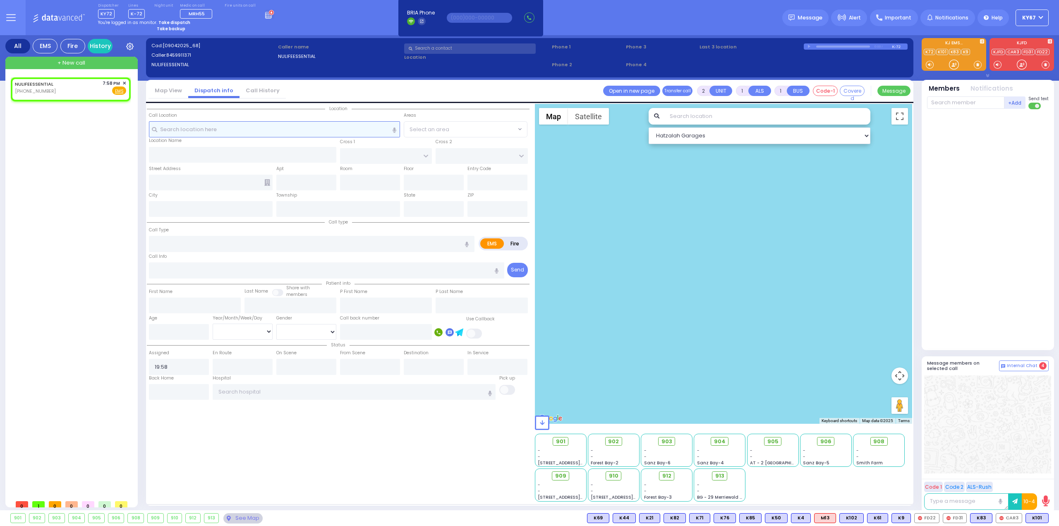
select select
radio input "true"
select select
select select "Hatzalah Garages"
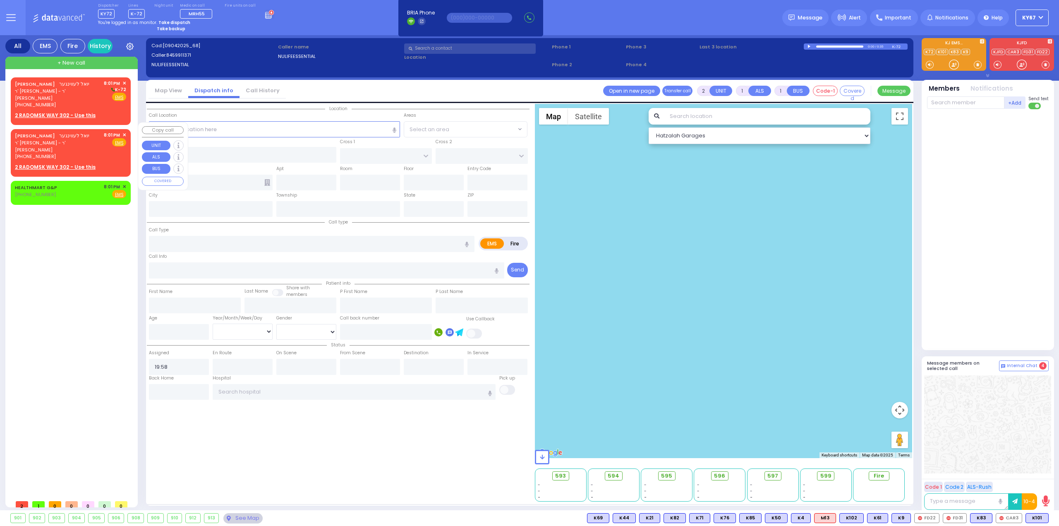
click at [103, 134] on div "[PERSON_NAME] [PERSON_NAME] ר' [PERSON_NAME] - ר' [PERSON_NAME] [PHONE_NUMBER] …" at bounding box center [70, 146] width 111 height 29
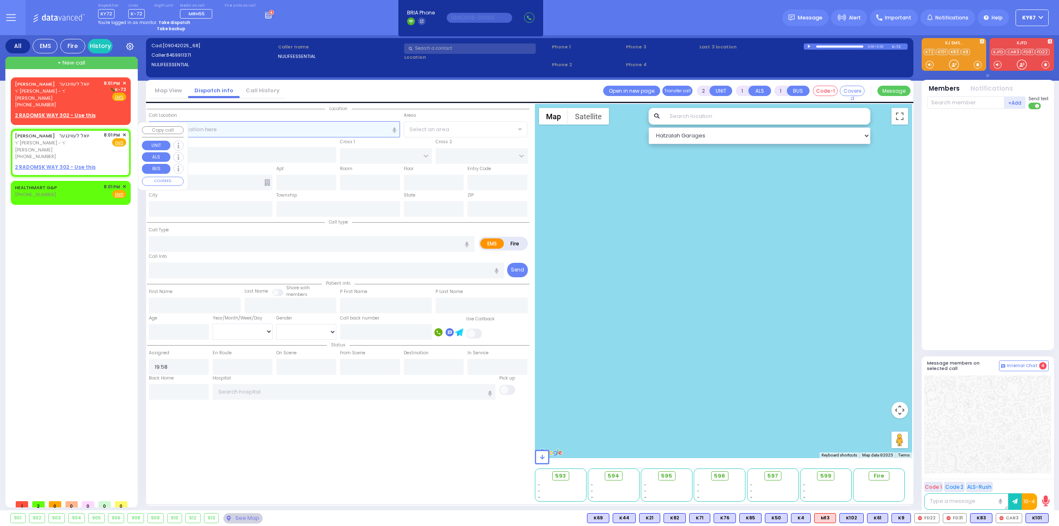
select select
radio input "true"
type input "[PERSON_NAME]"
select select
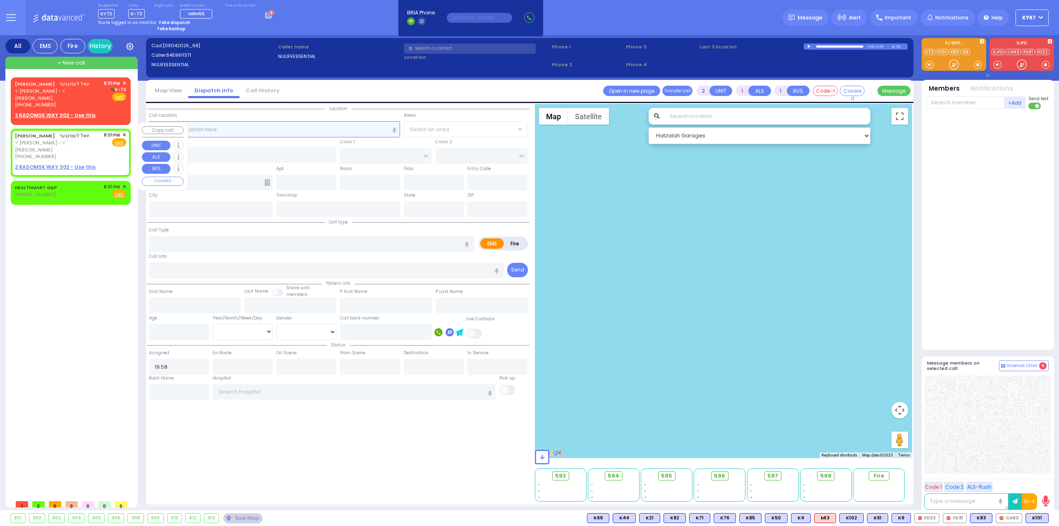
type input "20:01"
select select "Hatzalah Garages"
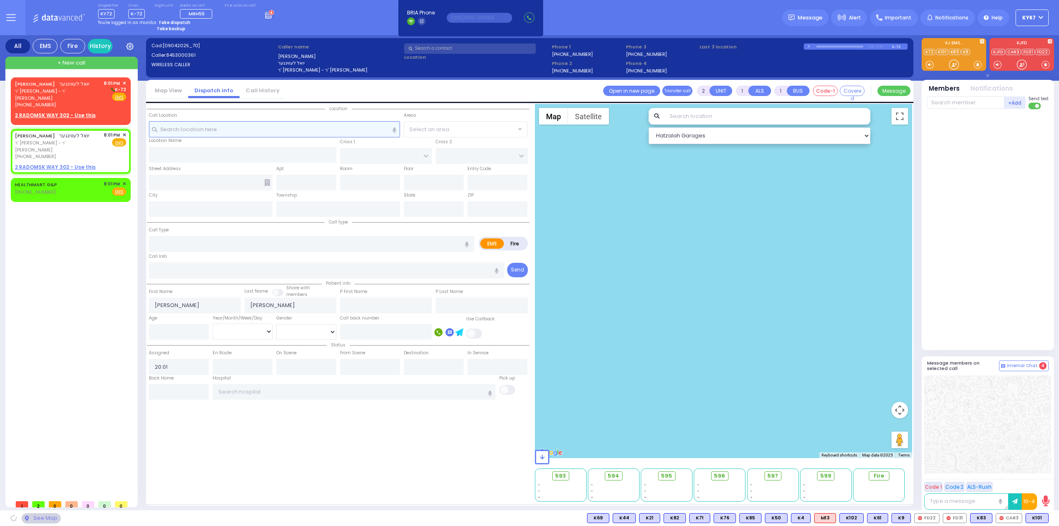
select select
radio input "true"
select select
select select "Hatzalah Garages"
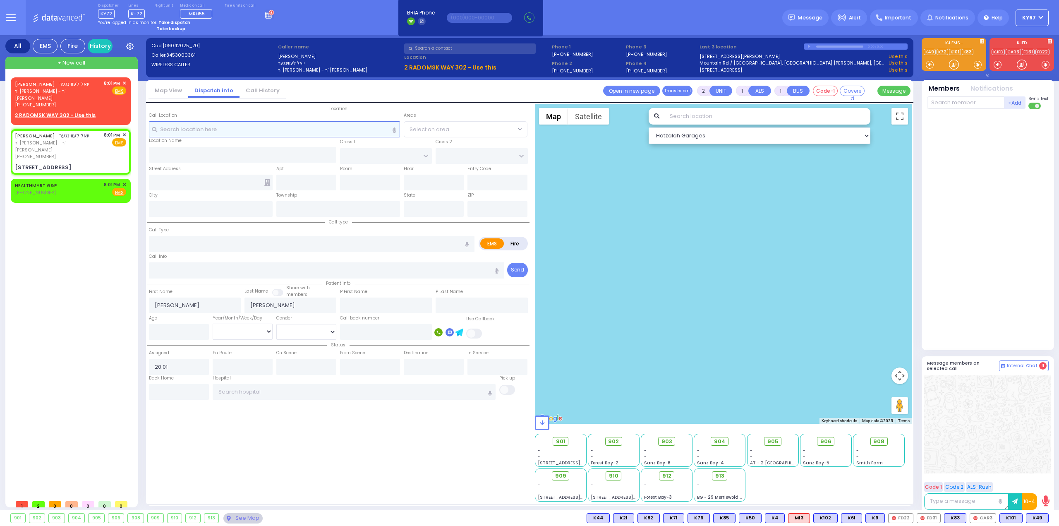
select select
radio input "true"
select select
select select "Hatzalah Garages"
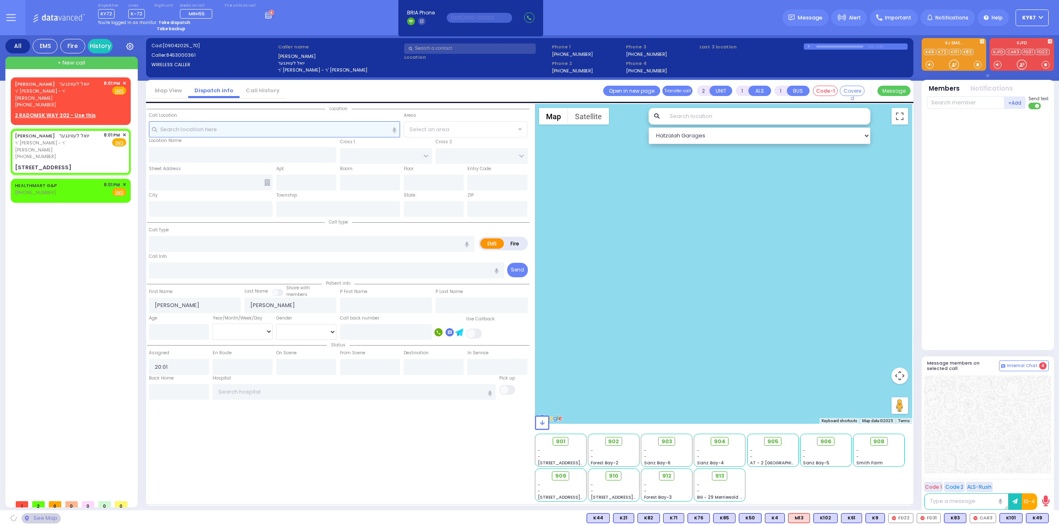
type input "RADOMSK WAY"
type input "NICKLESBURG RD"
type input "2 RADOMSK WAY"
type input "302"
type input "Monroe"
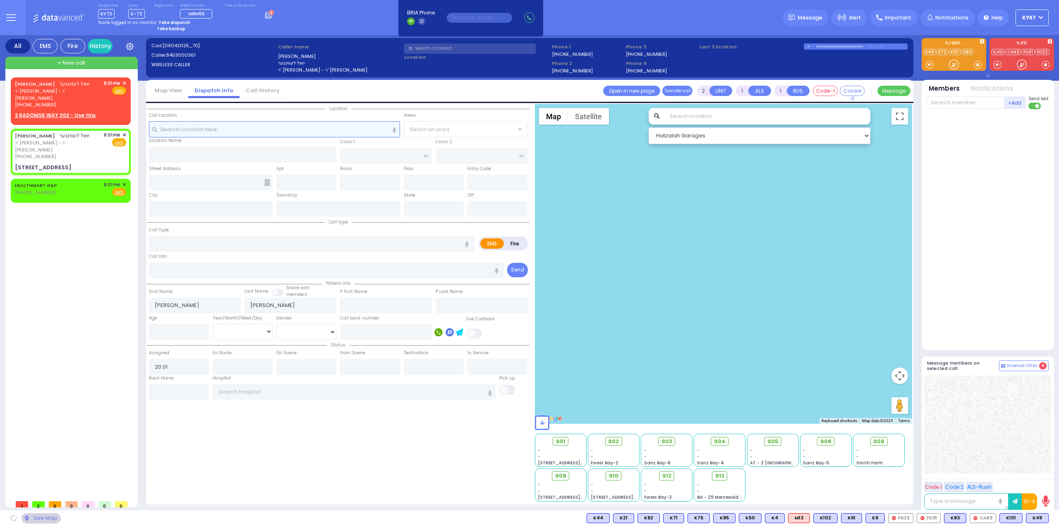
type input "[US_STATE]"
type input "10950"
select select "SECTION 5"
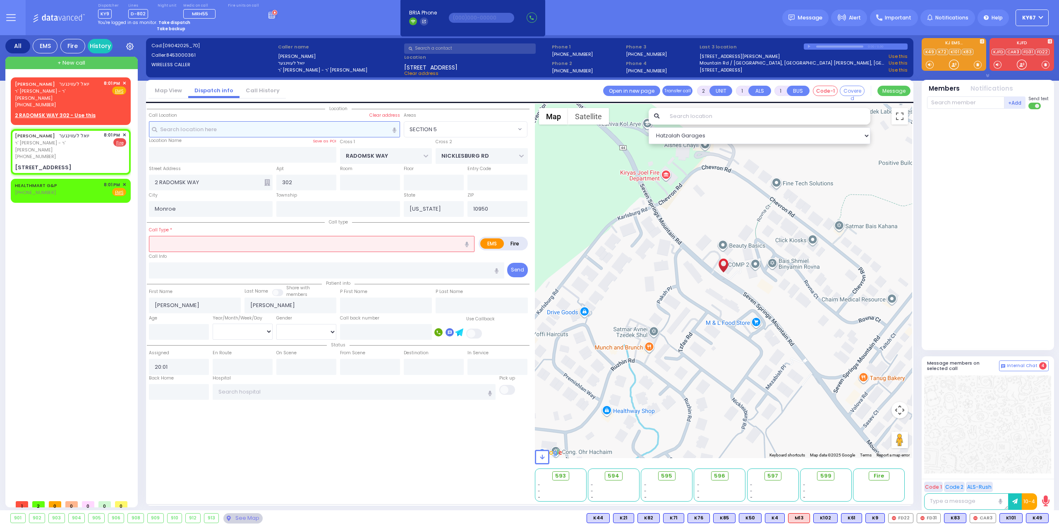
type input "0"
select select
type input "ODOR INVESTIGATION"
radio input "false"
radio input "true"
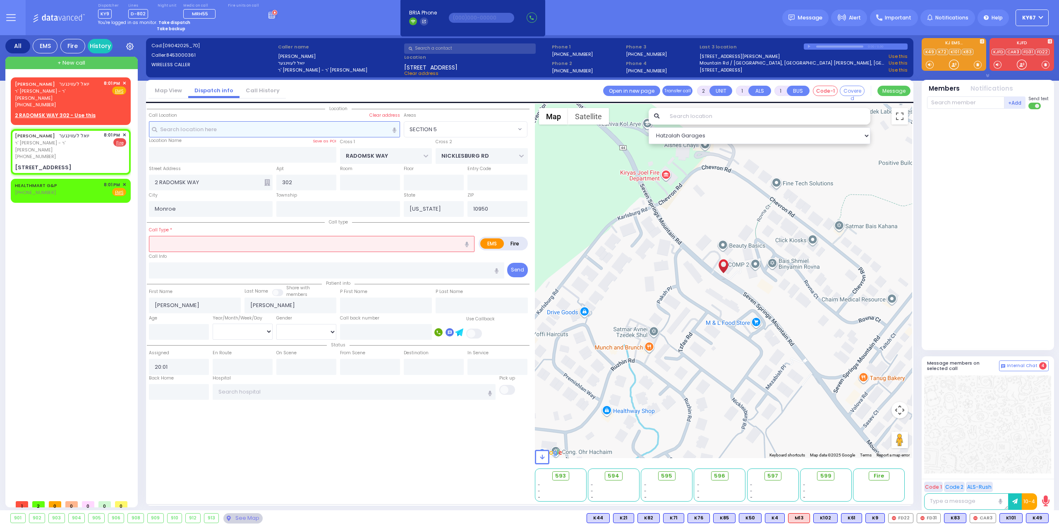
select select
select select "Hatzalah Garages"
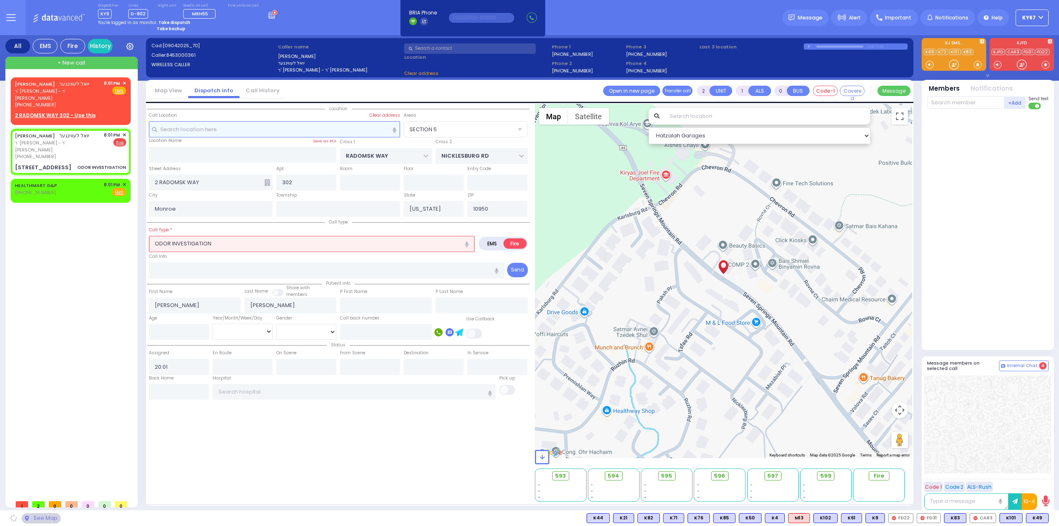
select select "SECTION 5"
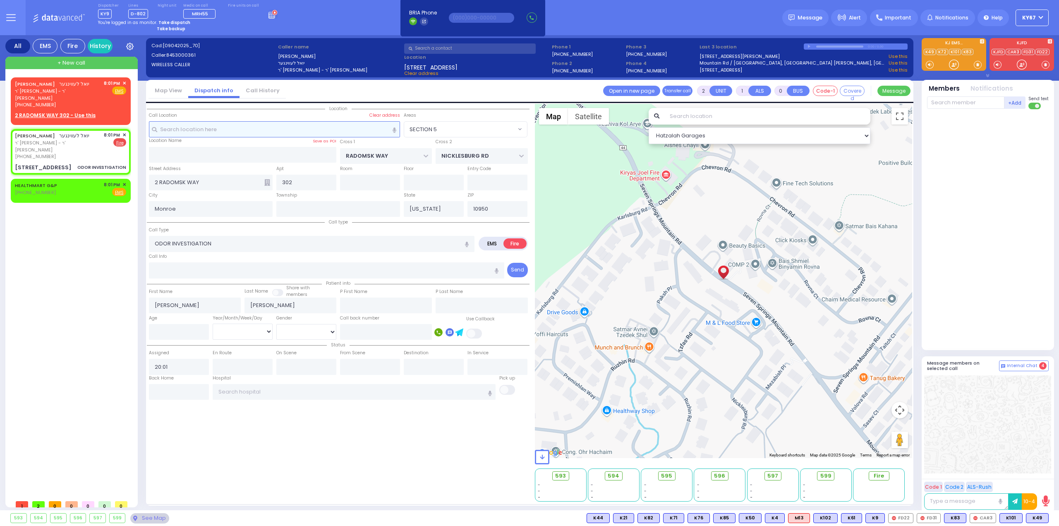
select select
radio input "true"
select select
select select "Hatzalah Garages"
select select "SECTION 5"
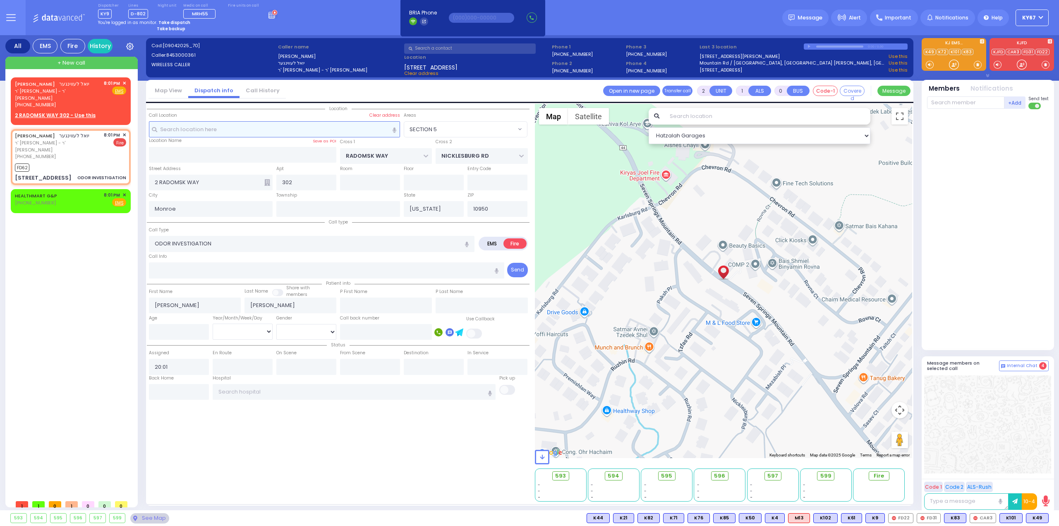
select select
radio input "true"
select select
type input "20:03"
select select "Hatzalah Garages"
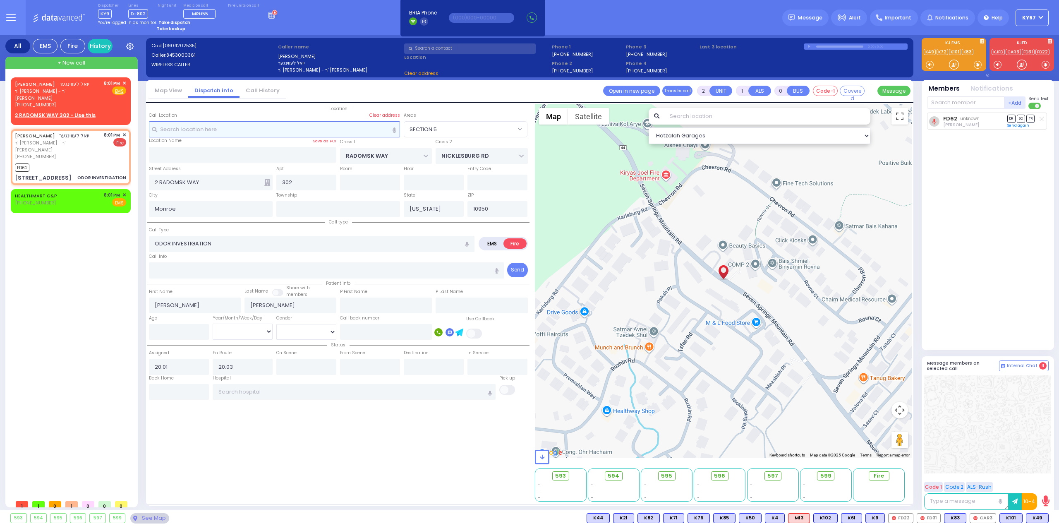
select select "SECTION 5"
select select
radio input "true"
select select
select select "Hatzalah Garages"
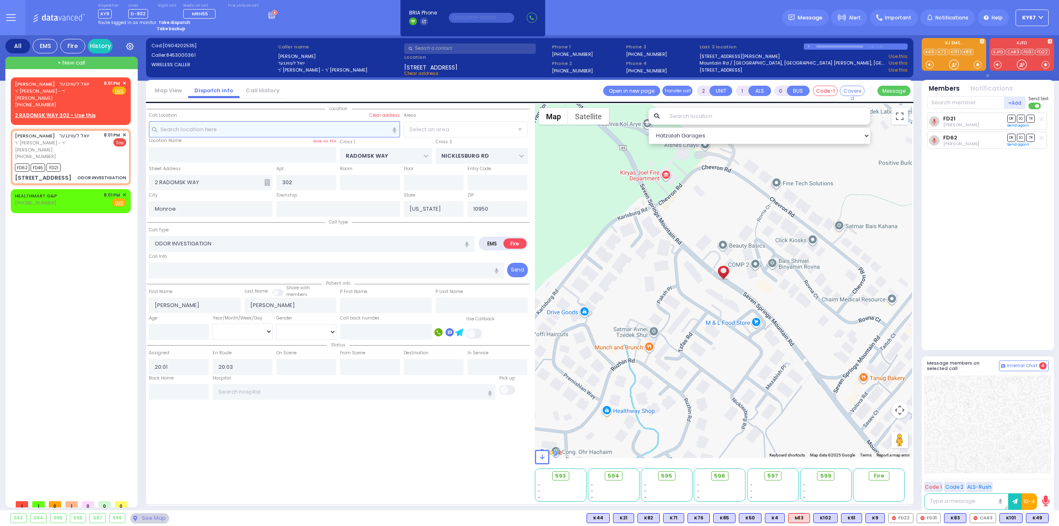
select select "SECTION 5"
select select
radio input "true"
select select
select select "Hatzalah Garages"
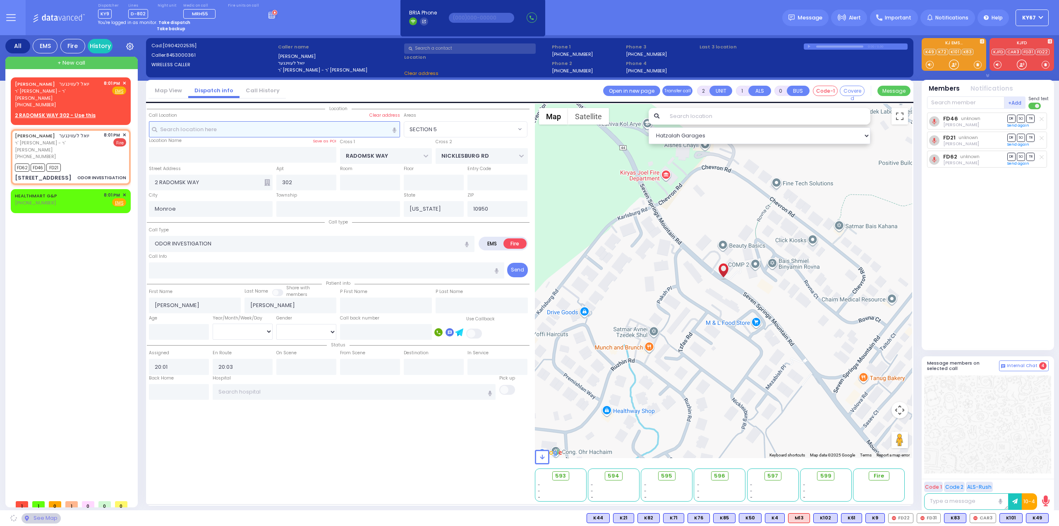
select select "SECTION 5"
select select
radio input "true"
select select
select select "Hatzalah Garages"
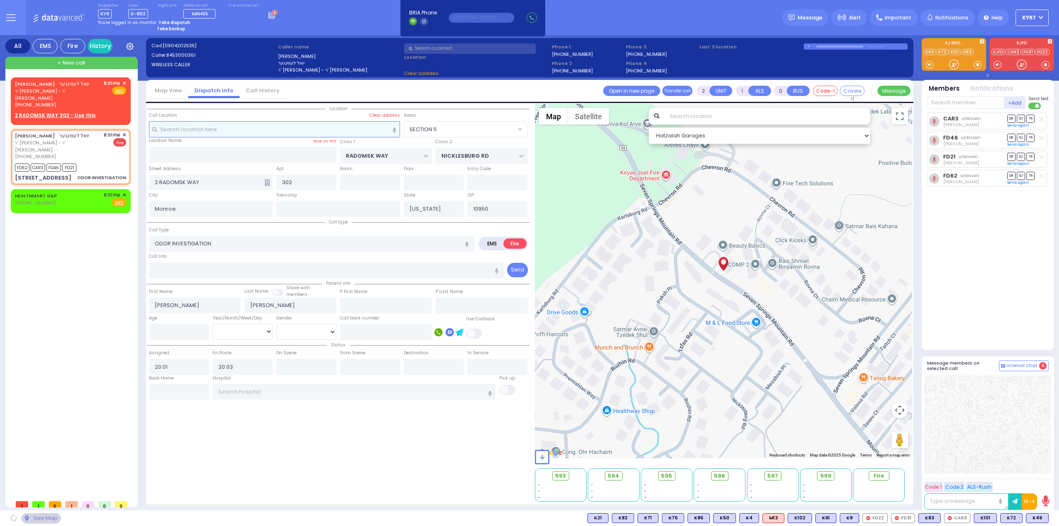
select select "SECTION 5"
